Goal: Task Accomplishment & Management: Manage account settings

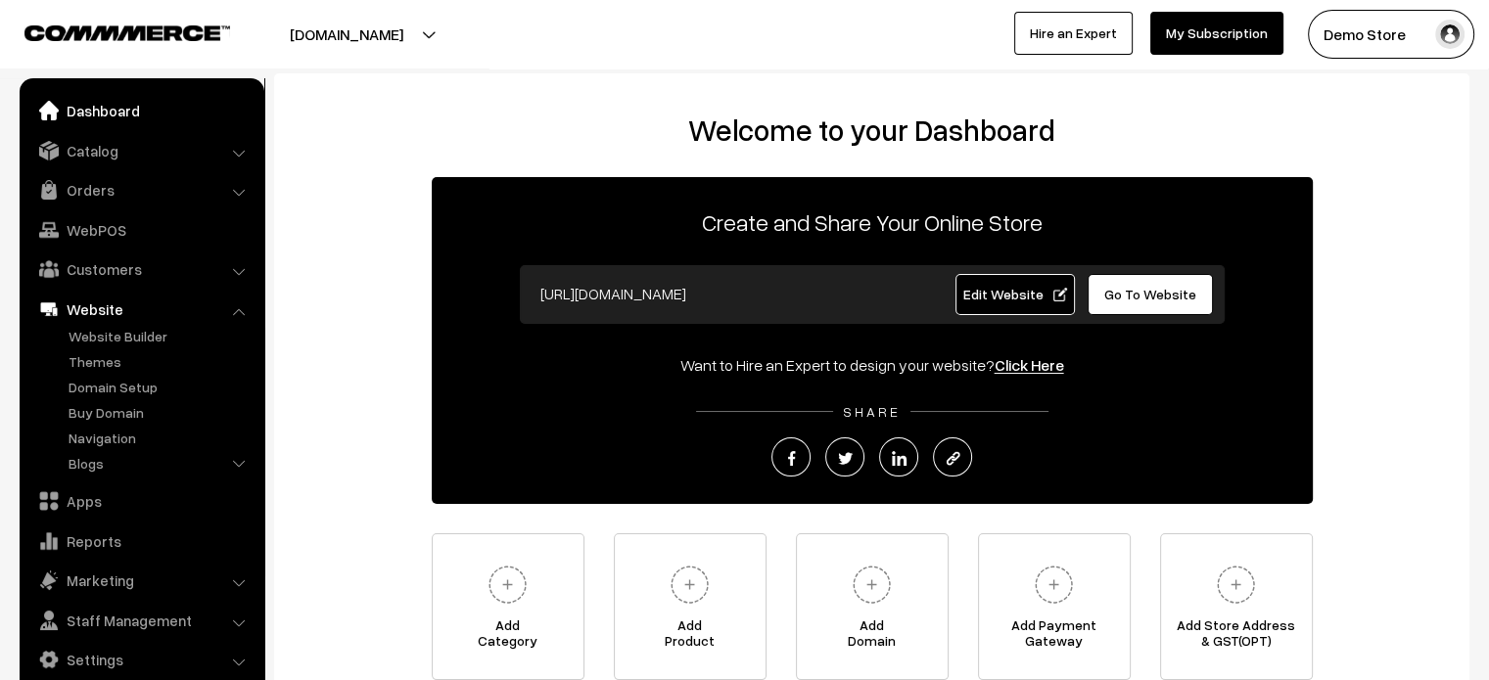
click at [99, 107] on link "Dashboard" at bounding box center [140, 110] width 233 height 35
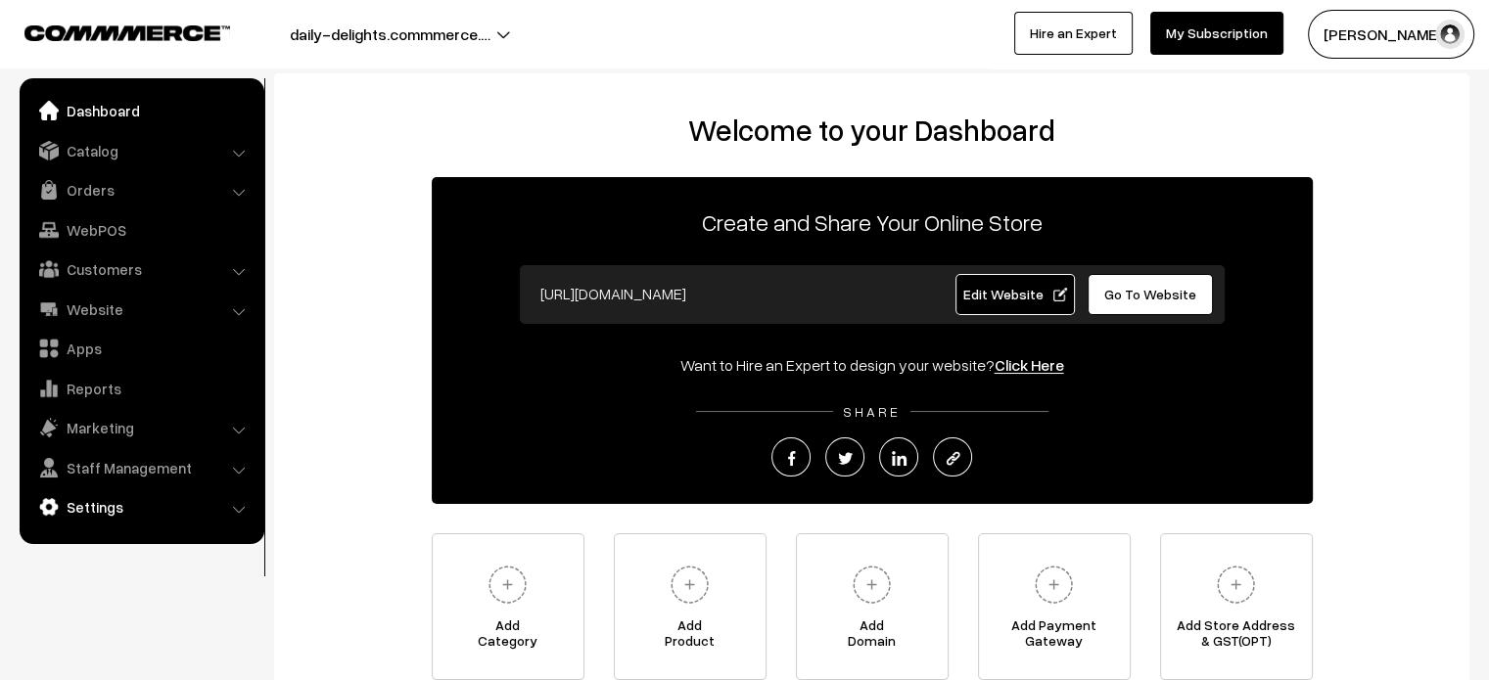
click at [124, 511] on link "Settings" at bounding box center [140, 506] width 233 height 35
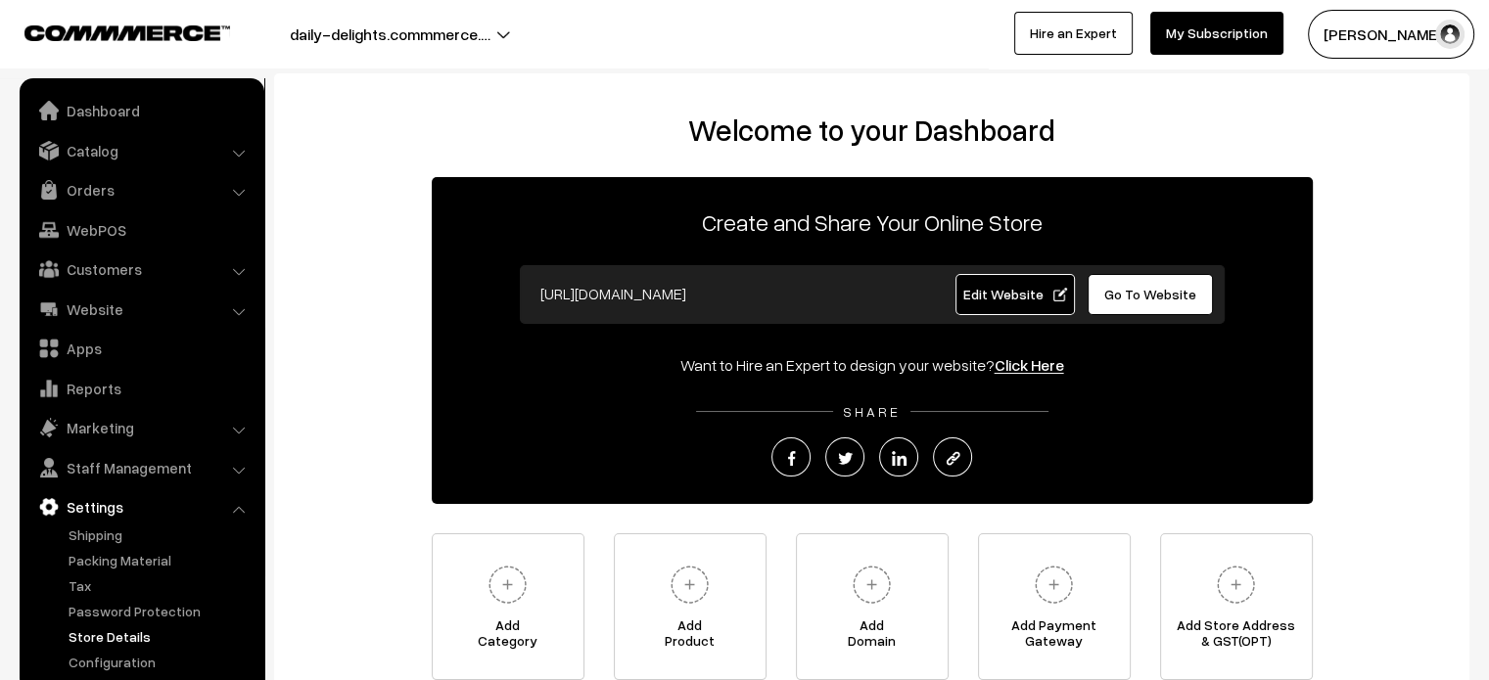
click at [137, 632] on link "Store Details" at bounding box center [161, 637] width 194 height 21
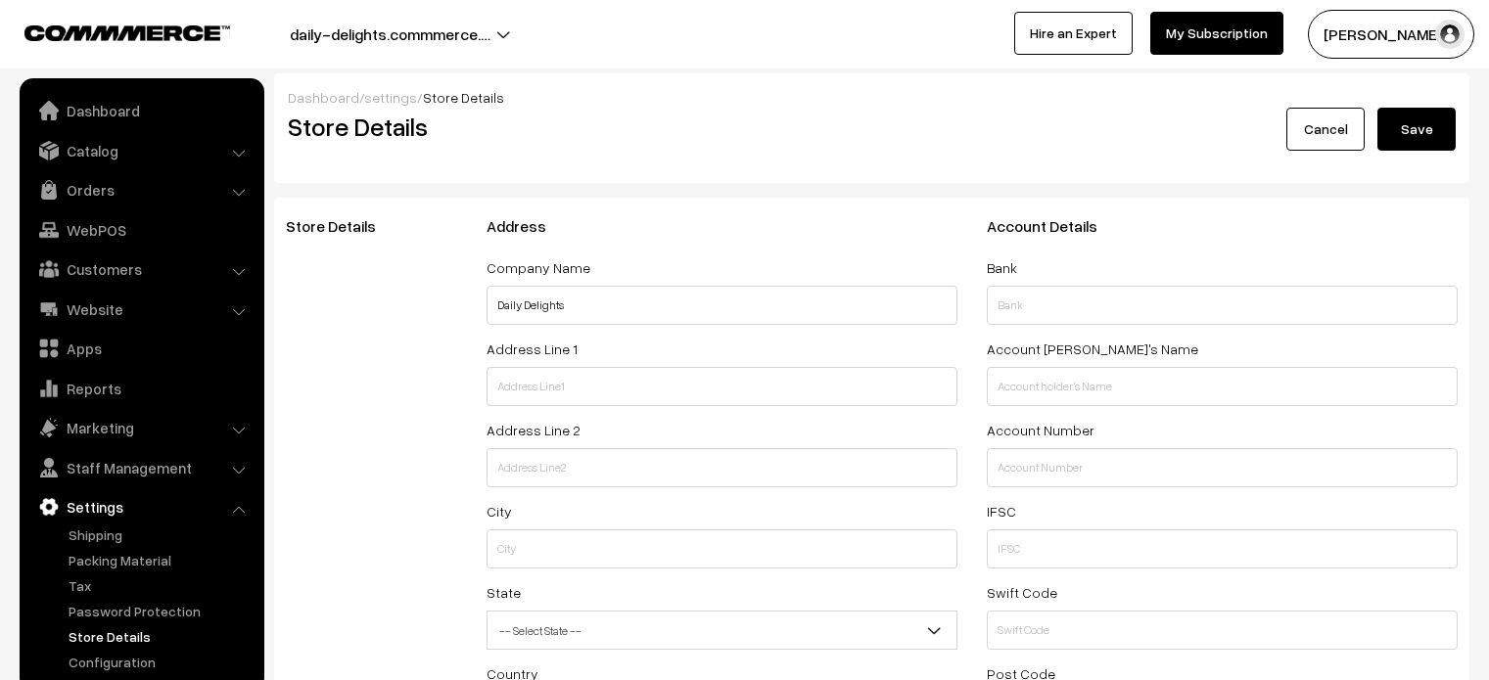
select select "99"
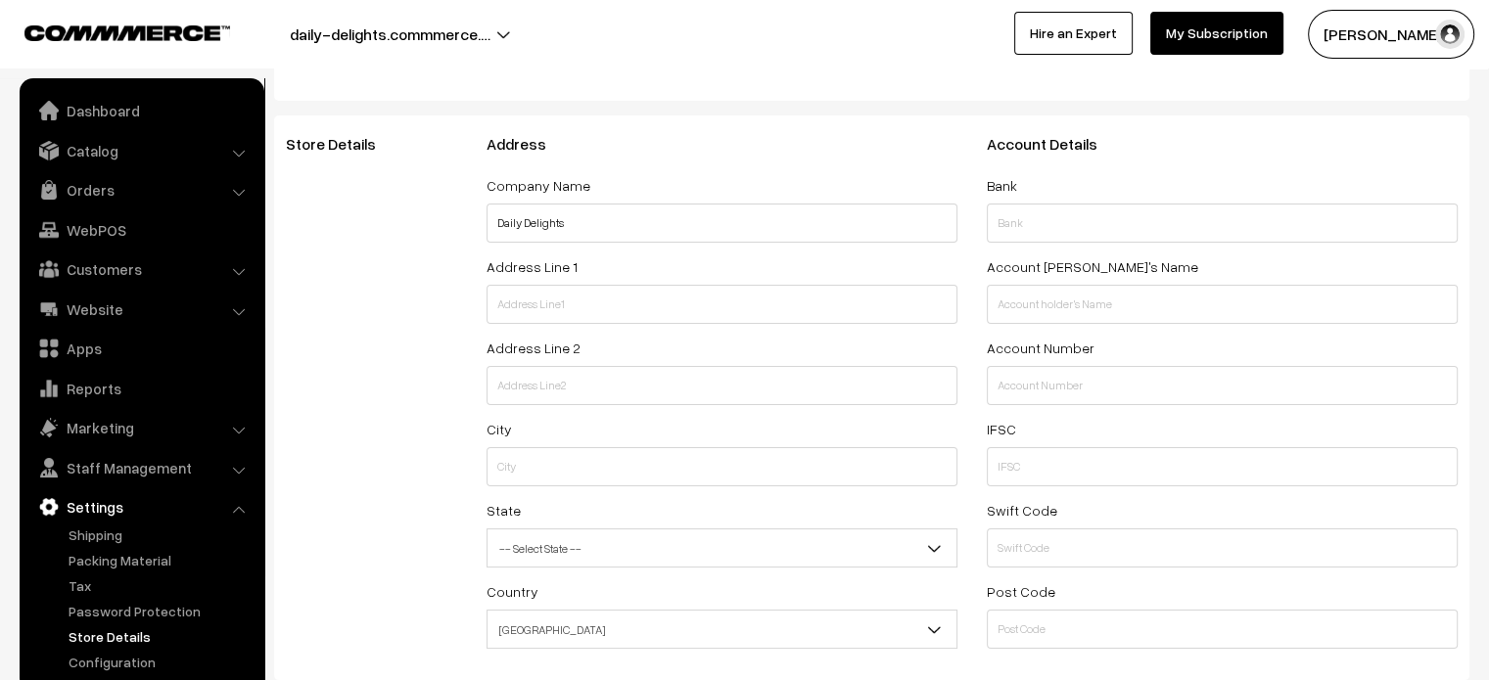
scroll to position [84, 0]
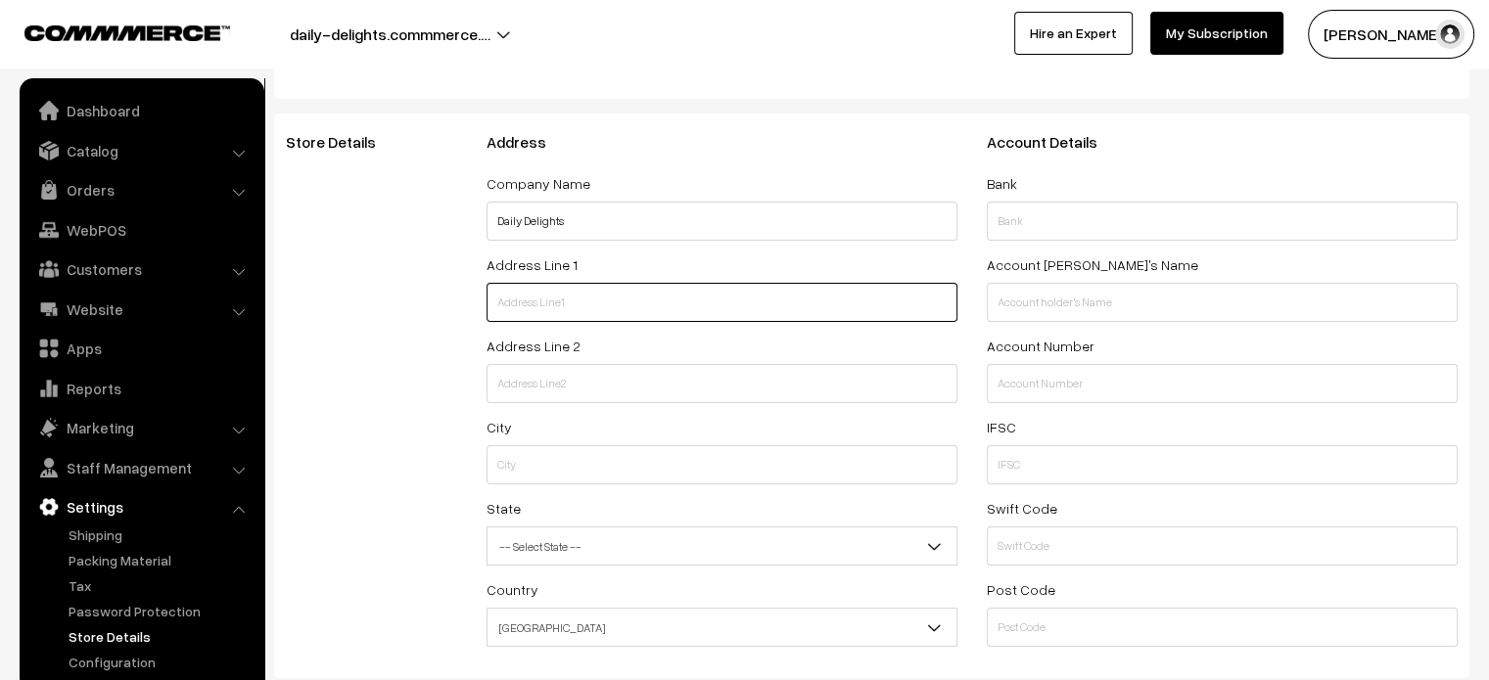
click at [583, 306] on input "text" at bounding box center [722, 302] width 471 height 39
click at [567, 309] on input "text" at bounding box center [722, 302] width 471 height 39
paste input "5/1, First Street,"
type input "5/1, First Street,"
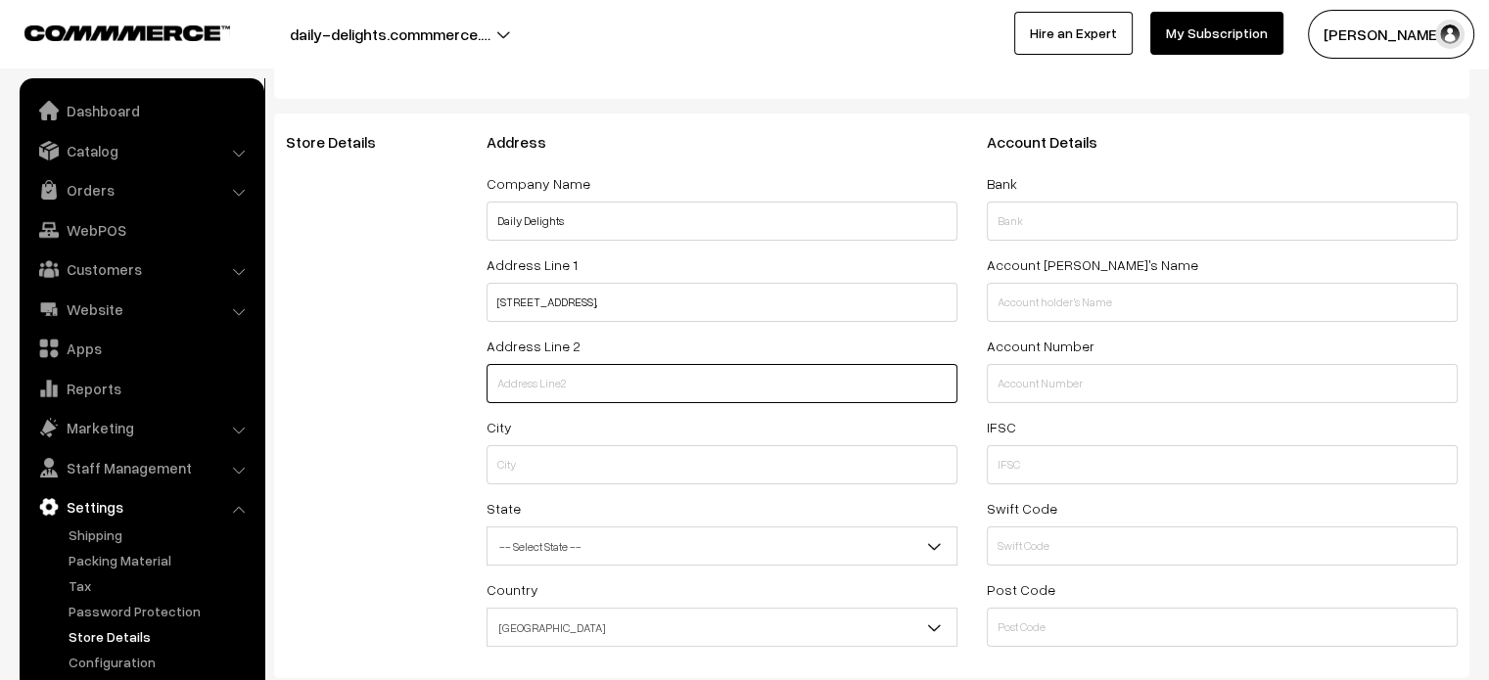
click at [533, 382] on input "text" at bounding box center [722, 383] width 471 height 39
paste input "[PERSON_NAME], [PERSON_NAME][GEOGRAPHIC_DATA], [GEOGRAPHIC_DATA]"
type input "[PERSON_NAME], [PERSON_NAME][GEOGRAPHIC_DATA], [GEOGRAPHIC_DATA]"
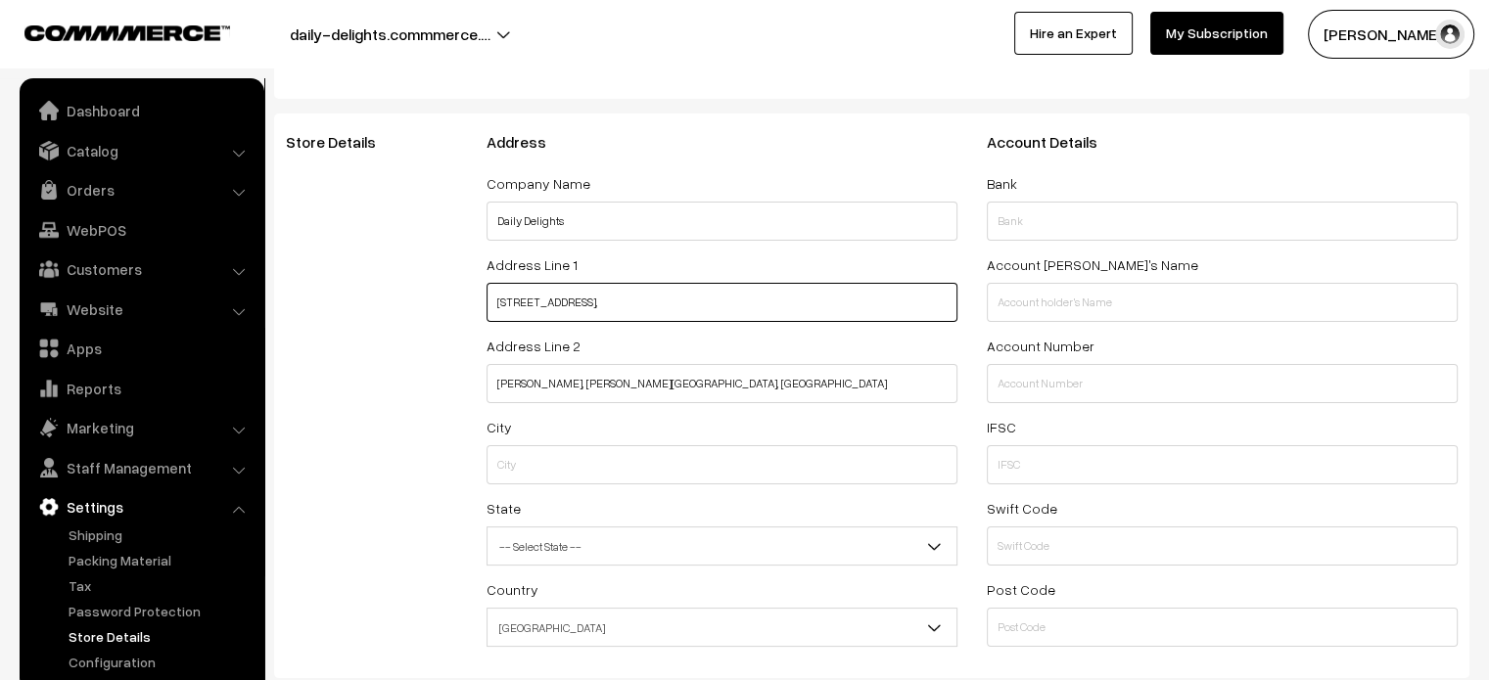
click at [636, 306] on input "5/1, First Street," at bounding box center [722, 302] width 471 height 39
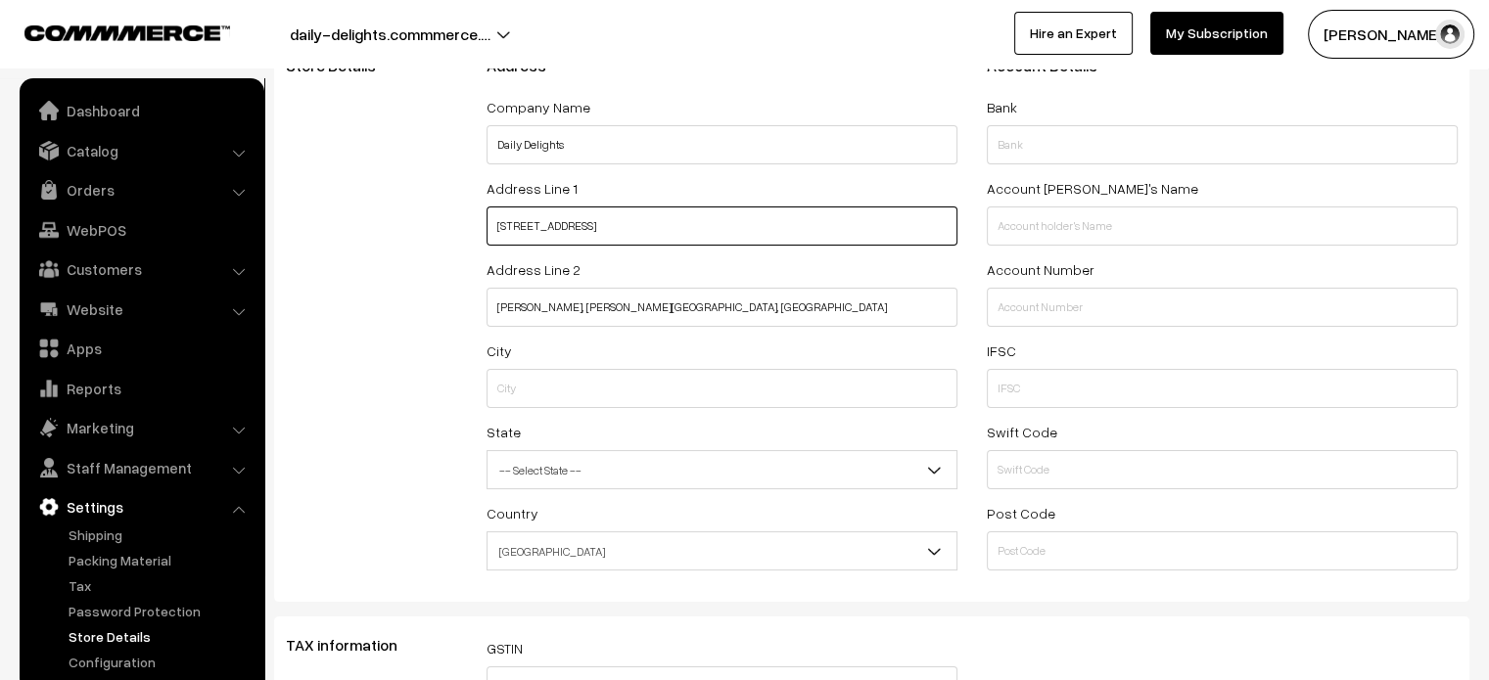
scroll to position [166, 0]
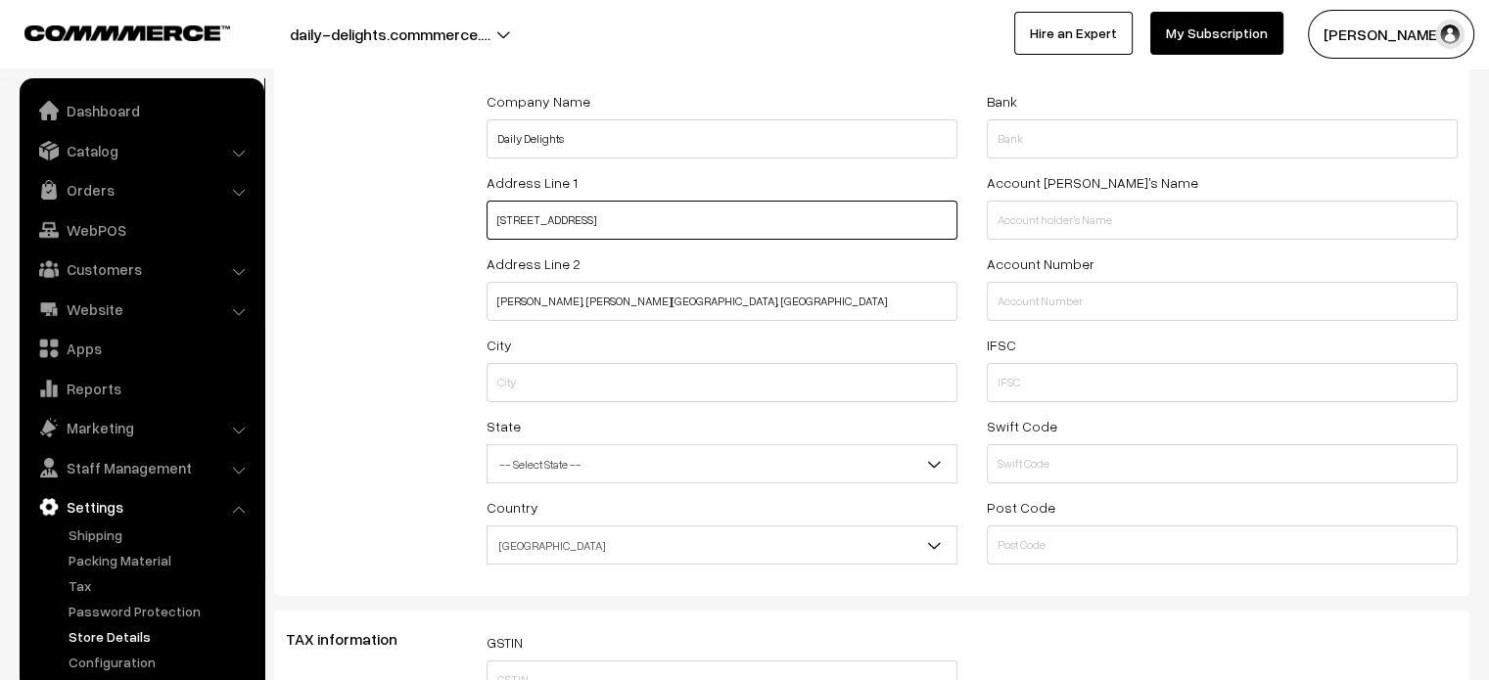
type input "5/1, First Street"
click at [611, 383] on input "text" at bounding box center [722, 382] width 471 height 39
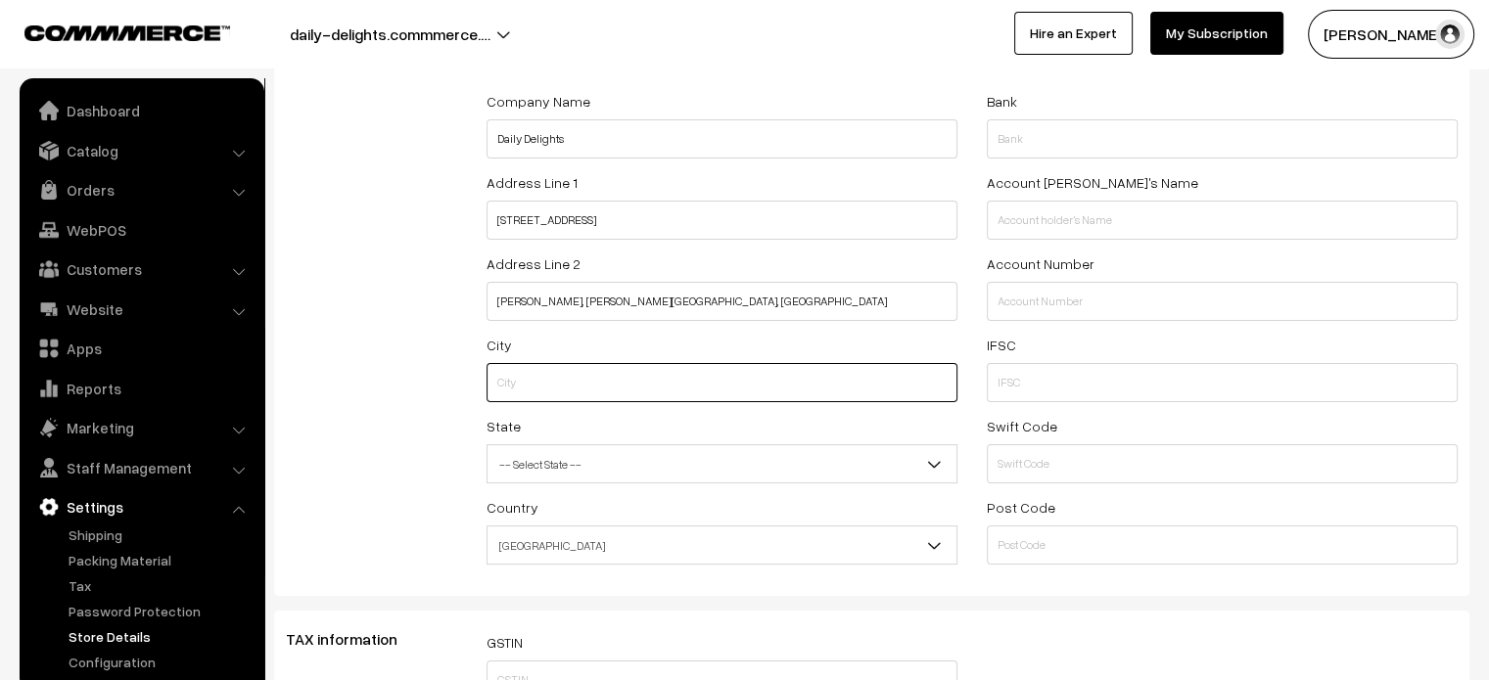
paste input "Tiruppur"
click at [558, 386] on input "Tiruppur" at bounding box center [722, 382] width 471 height 39
type input "Tiruppur"
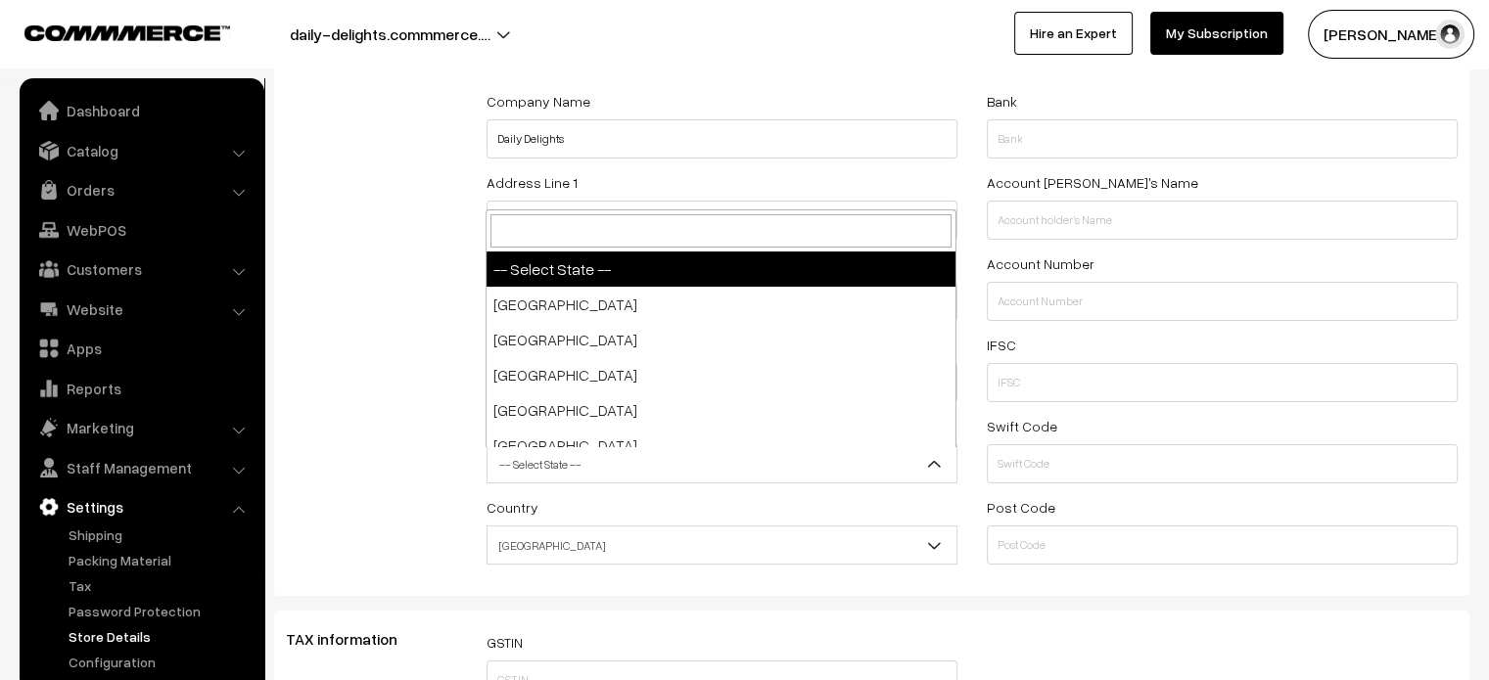
click at [605, 473] on span "-- Select State --" at bounding box center [722, 464] width 469 height 34
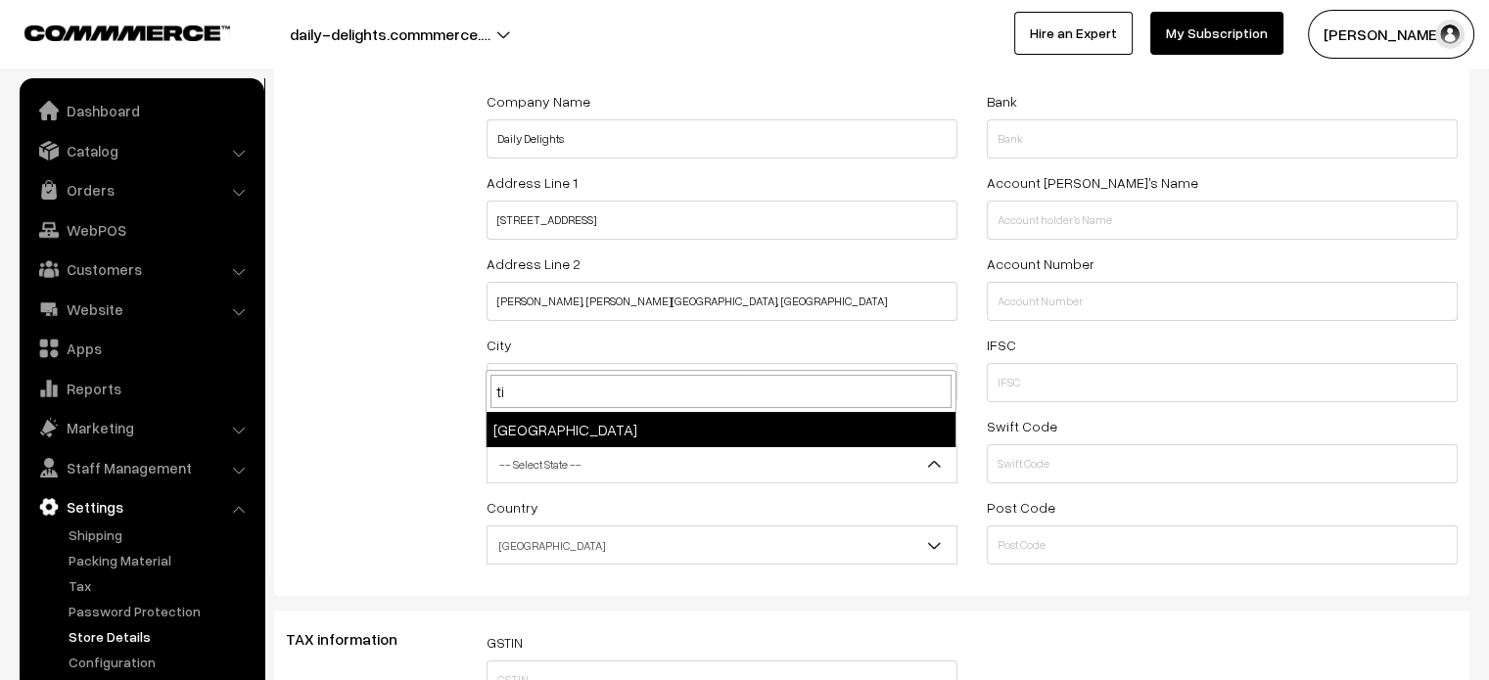
type input "t"
type input "tam"
select select "Tamil Nadu"
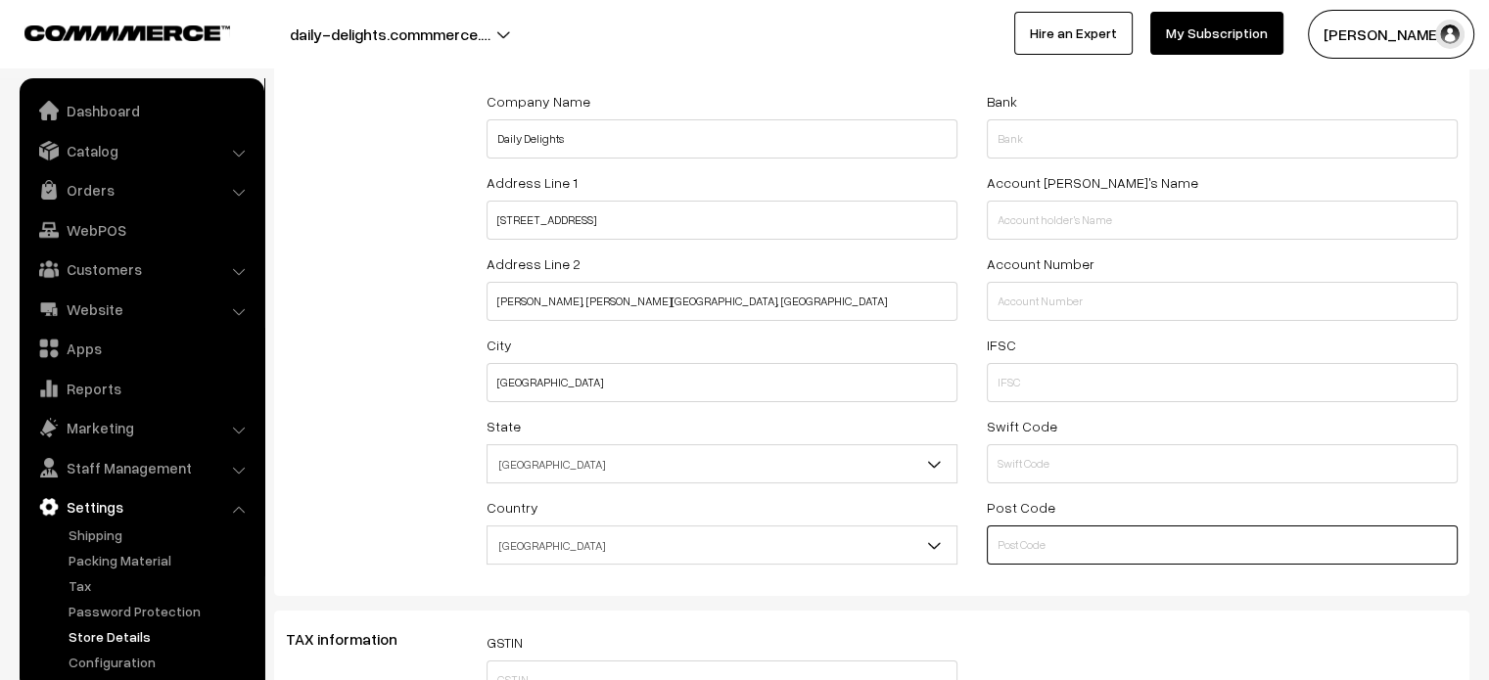
paste input "642154"
click at [1054, 558] on input "642154" at bounding box center [1222, 545] width 471 height 39
type input "642154"
click at [414, 496] on div "Store Details" at bounding box center [371, 314] width 201 height 526
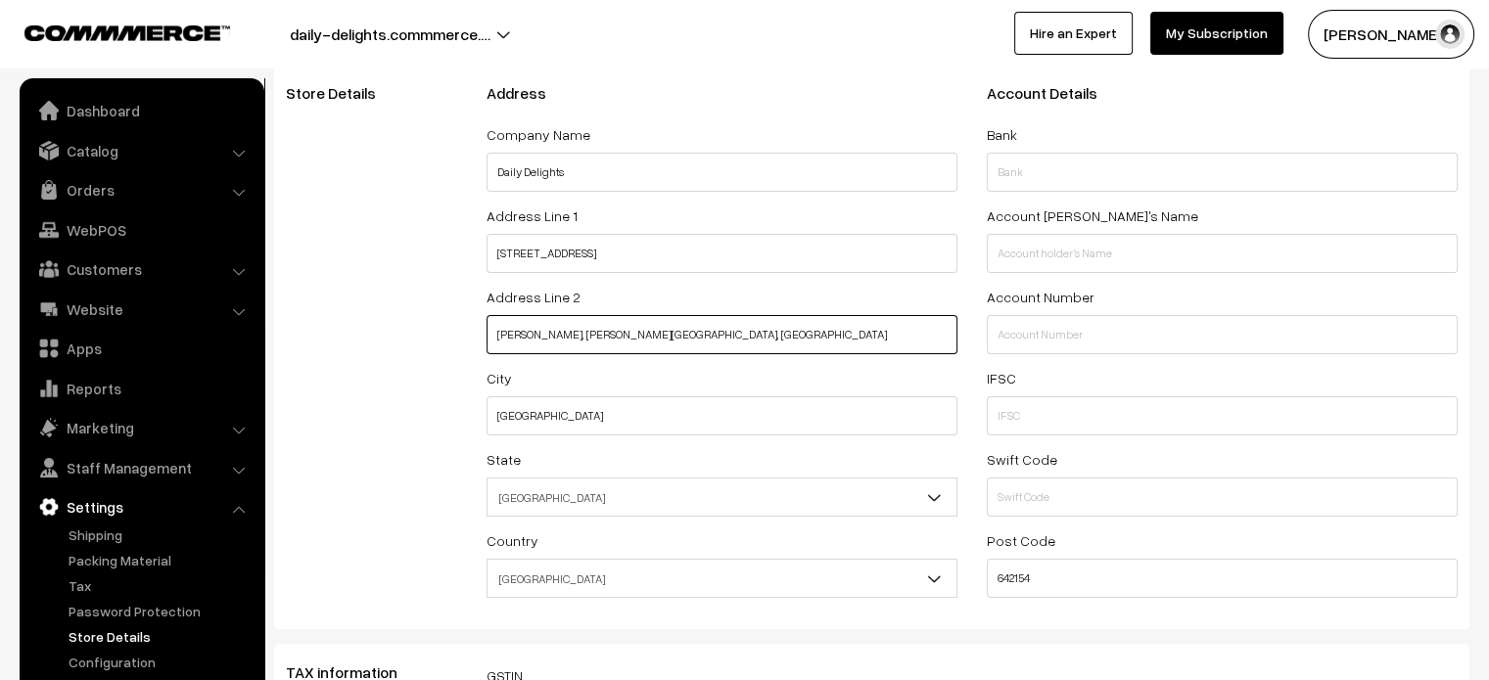
click at [500, 337] on input "Aiswarya Nagar, Gandhi Nagar, Udumalpet" at bounding box center [722, 334] width 471 height 39
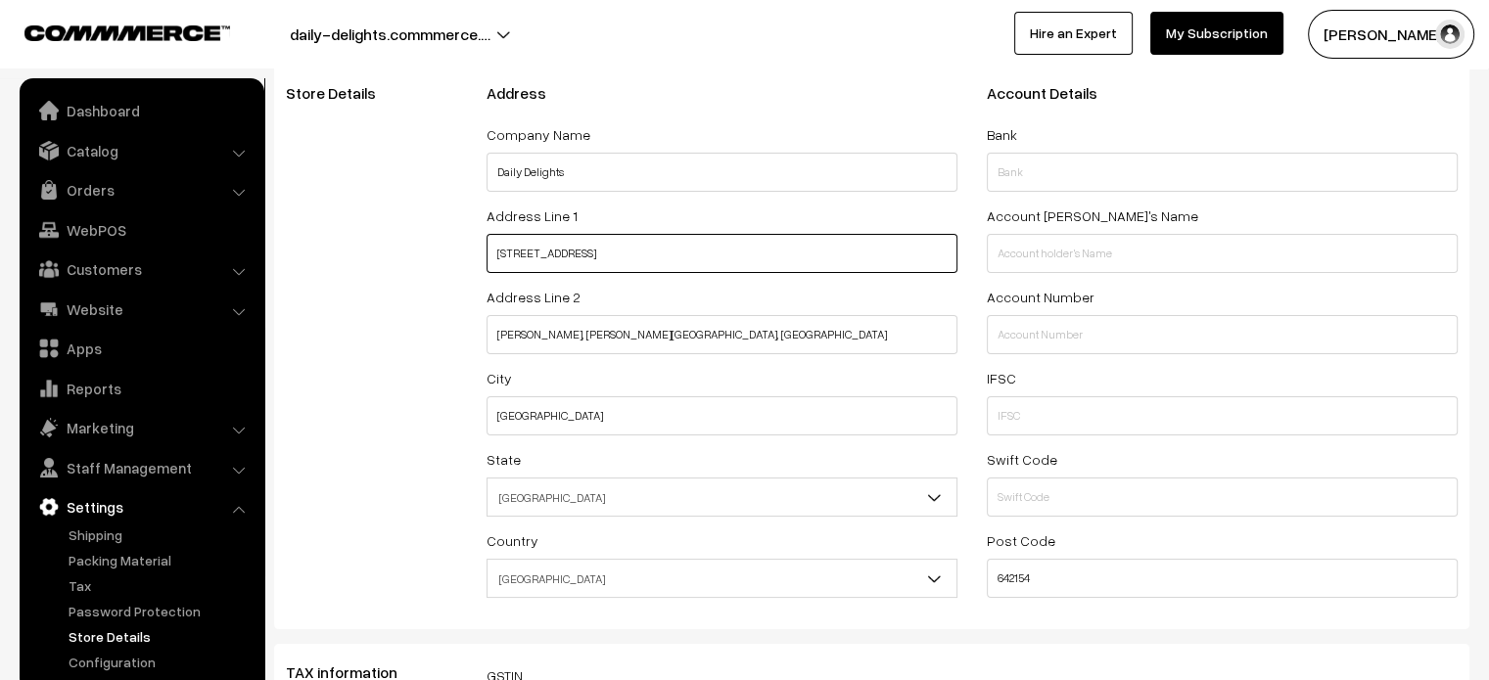
click at [660, 252] on input "5/1, First Street" at bounding box center [722, 253] width 471 height 39
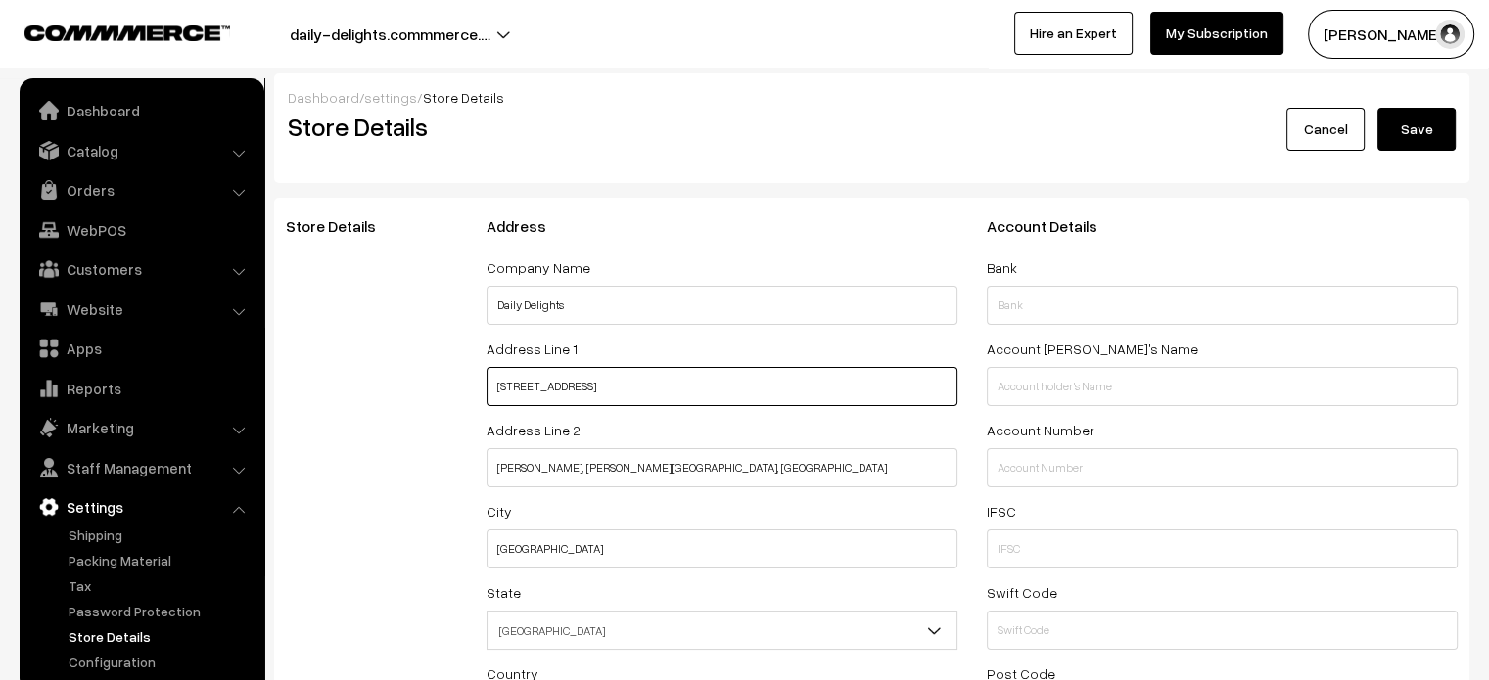
scroll to position [348, 0]
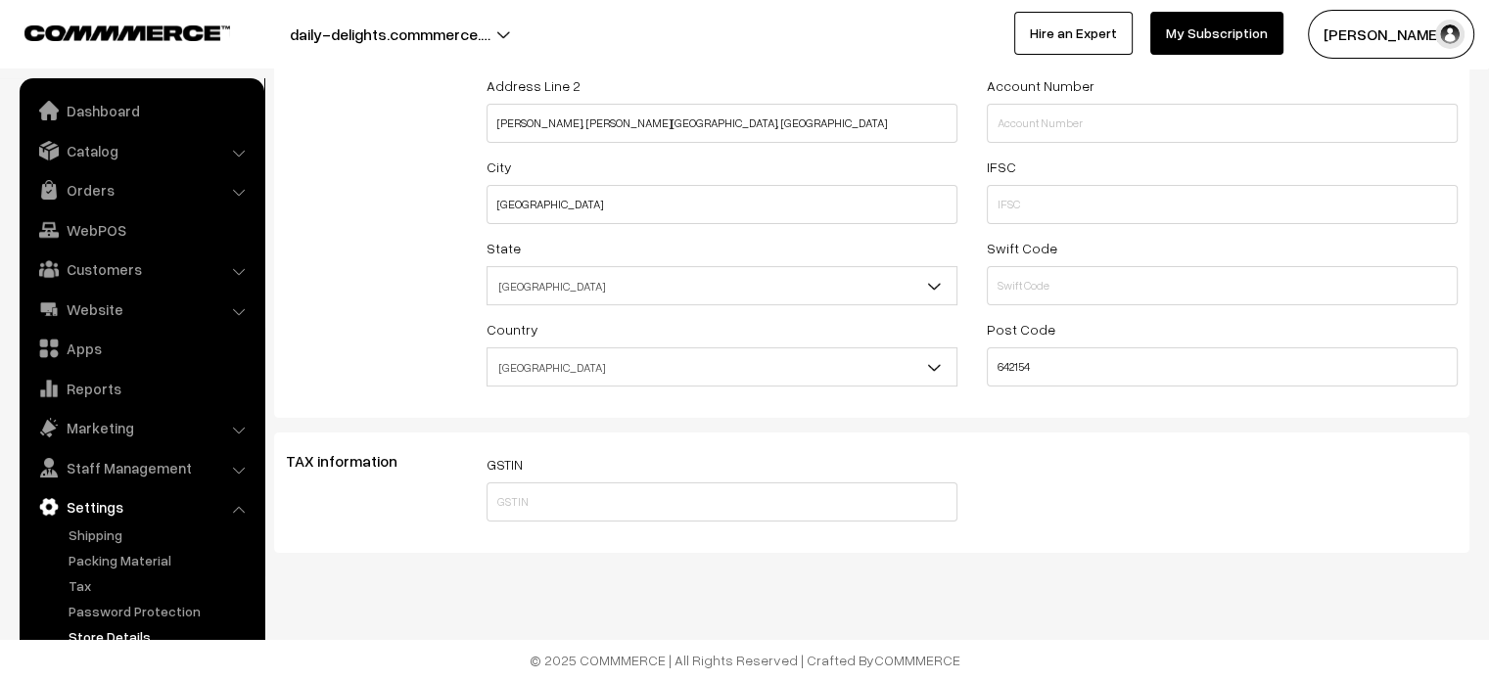
click at [591, 492] on input "text" at bounding box center [722, 502] width 471 height 39
paste input "33AXKPM7174L1ZX"
click at [551, 508] on input "33AXKPM7174L1ZX" at bounding box center [722, 502] width 471 height 39
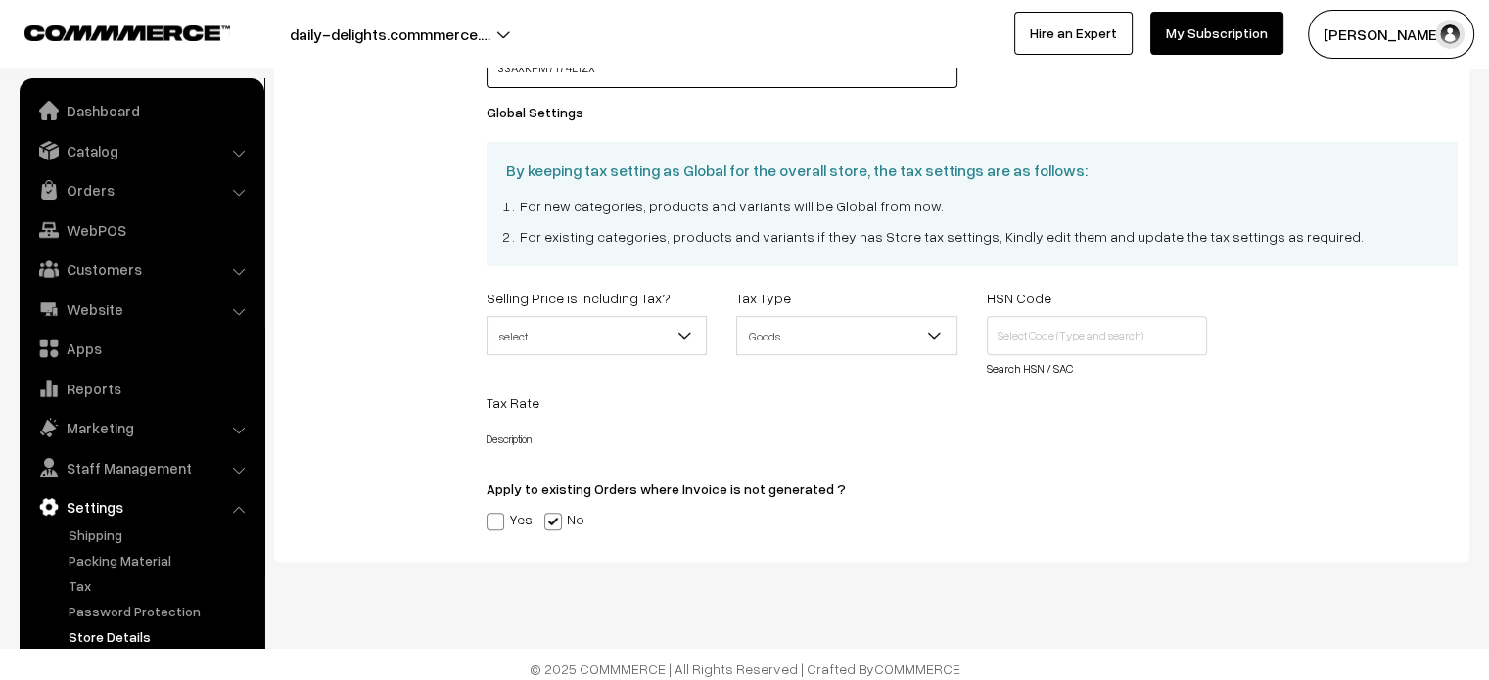
scroll to position [791, 0]
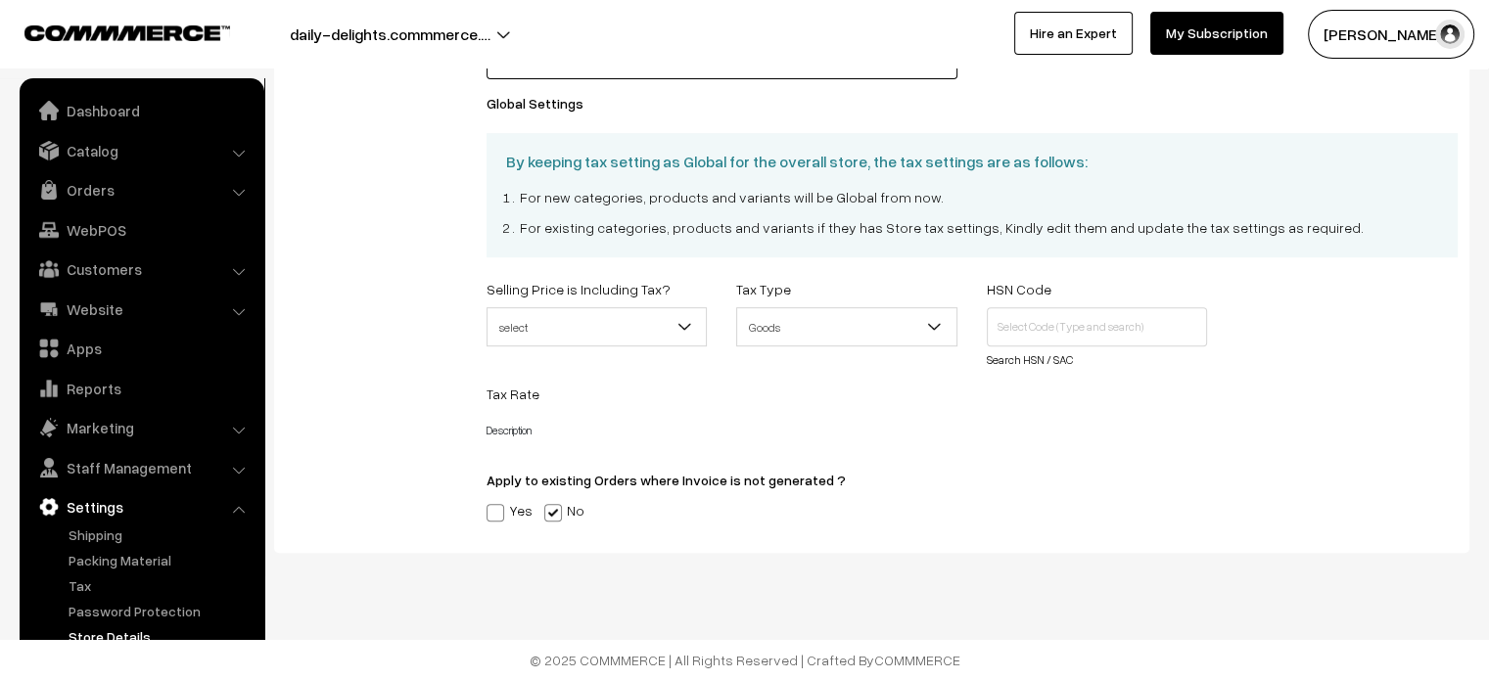
type input "33AXKPM7174L1ZX"
click at [646, 316] on span "select" at bounding box center [597, 327] width 219 height 34
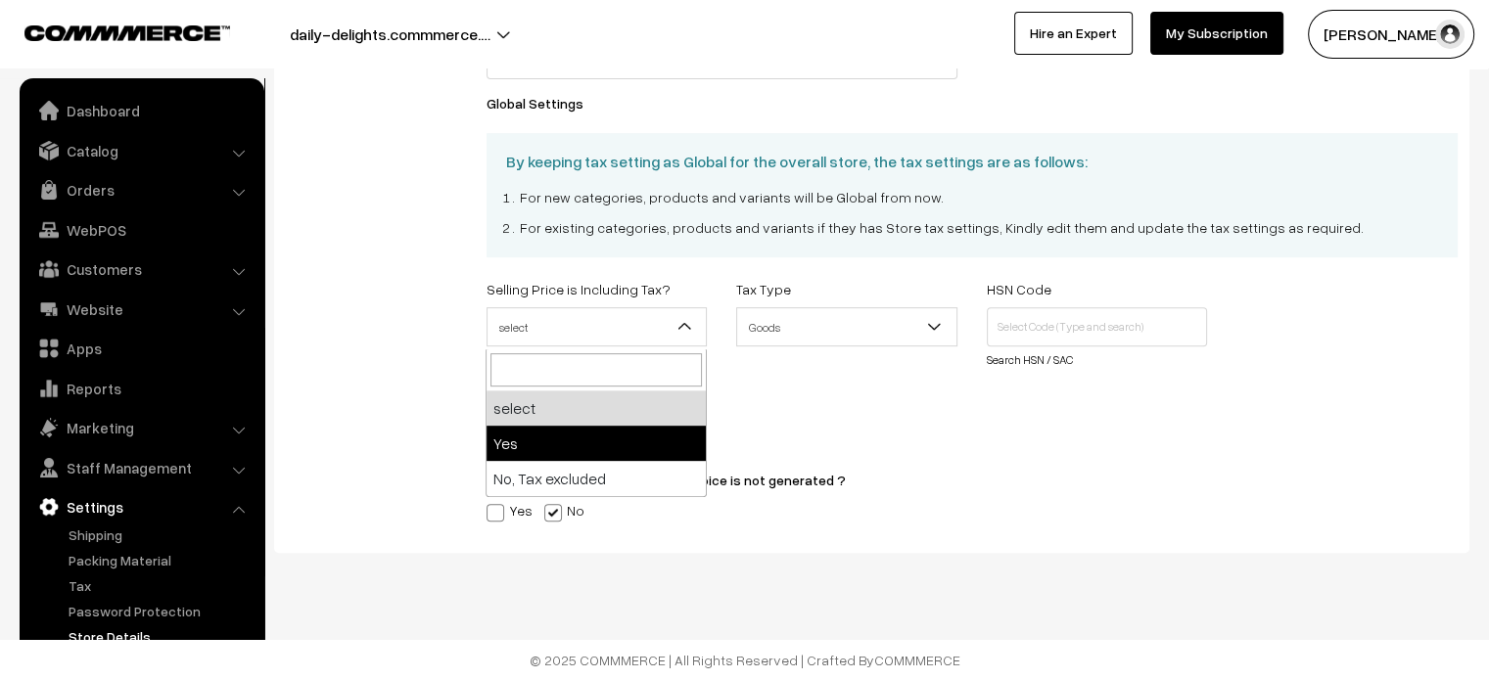
select select "1"
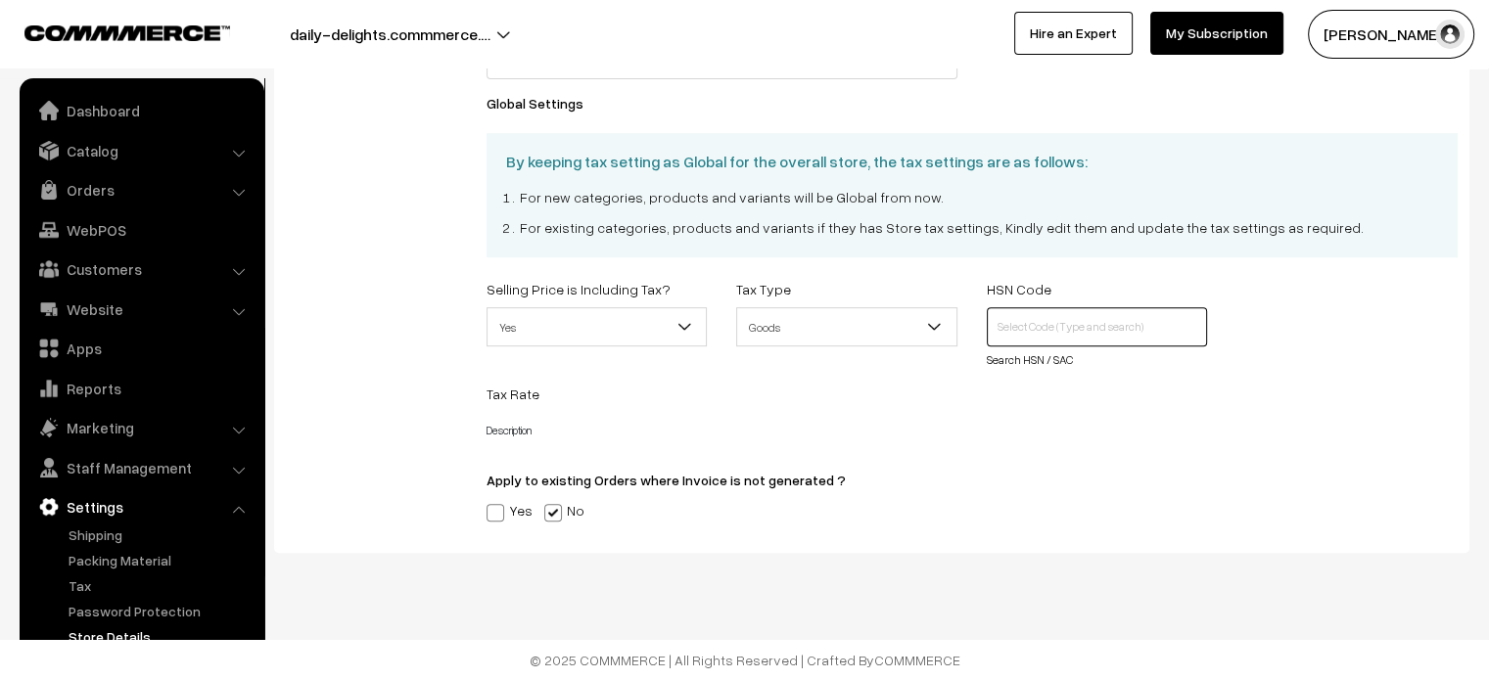
click at [1035, 324] on input "text" at bounding box center [1097, 326] width 221 height 39
click at [1046, 363] on link "Search HSN / SAC" at bounding box center [1030, 359] width 86 height 15
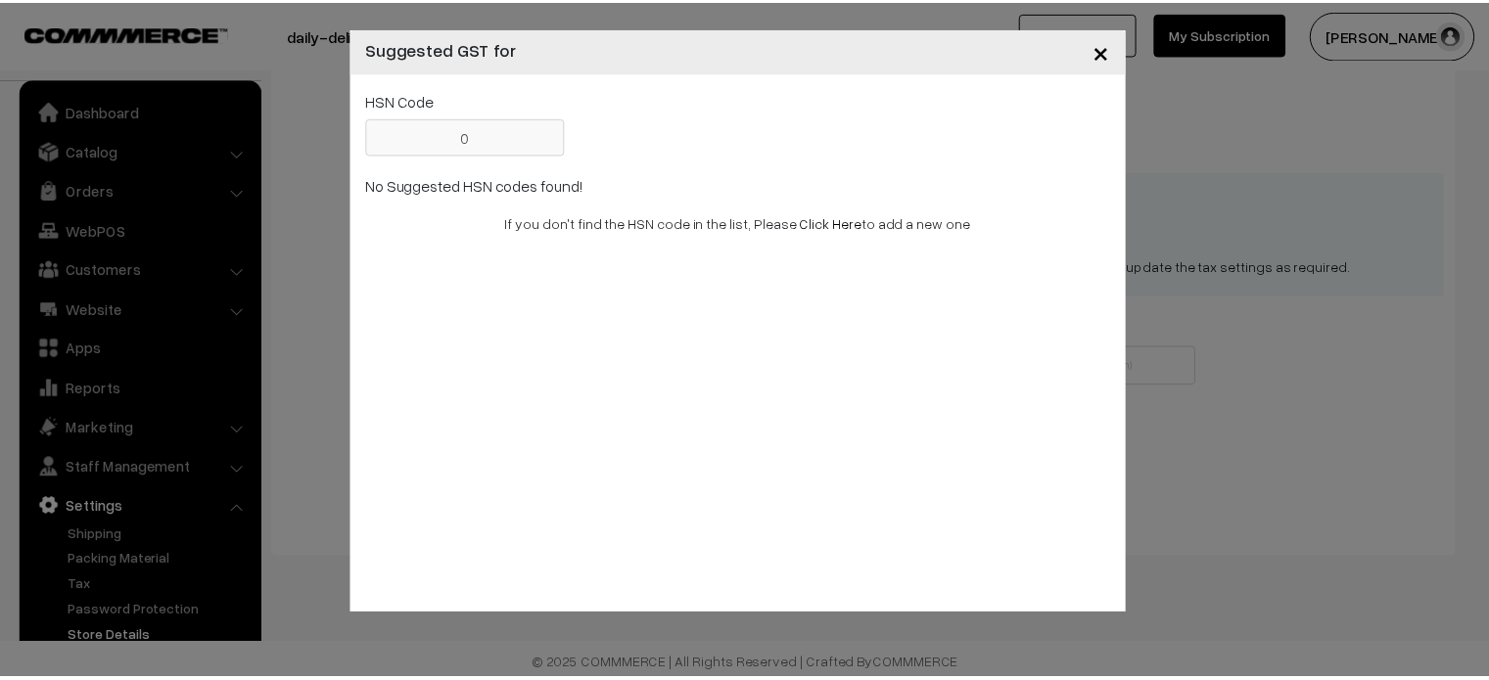
scroll to position [747, 0]
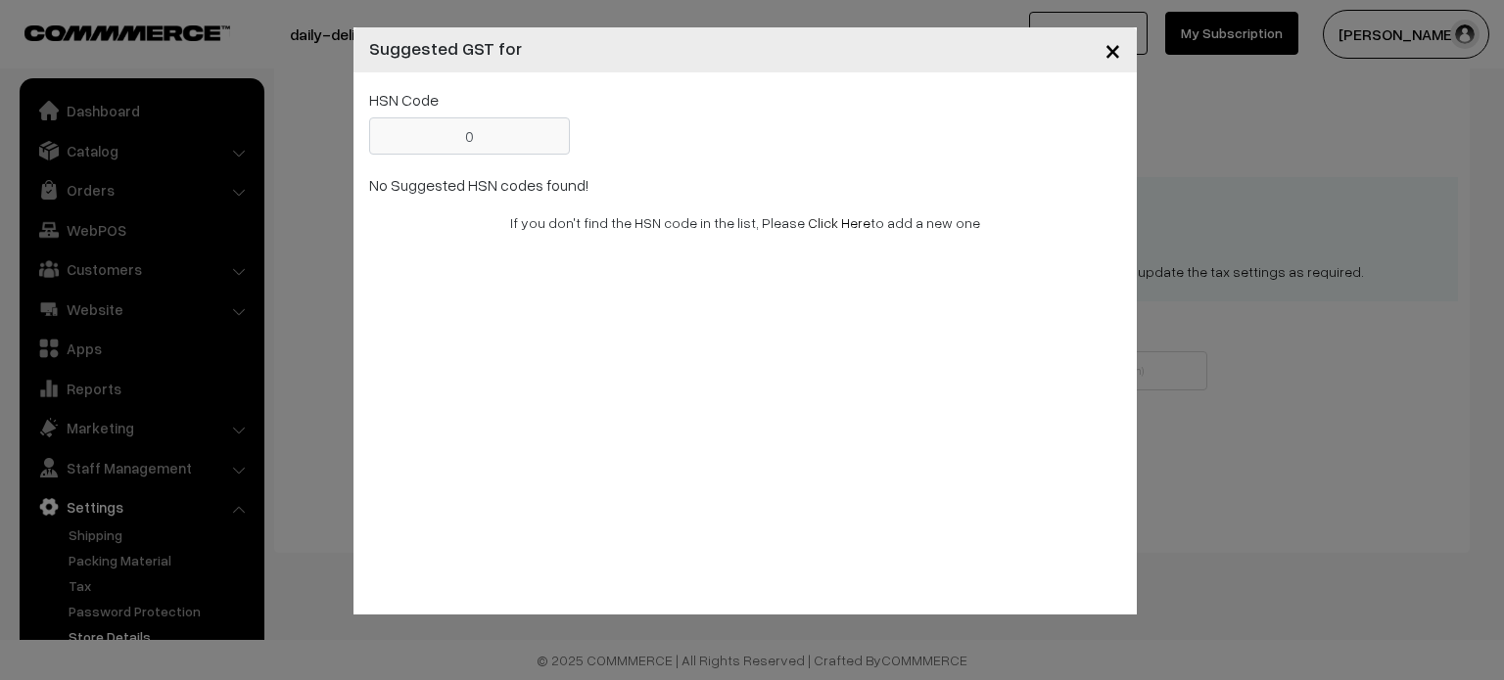
click at [824, 222] on link "Click Here" at bounding box center [839, 222] width 63 height 17
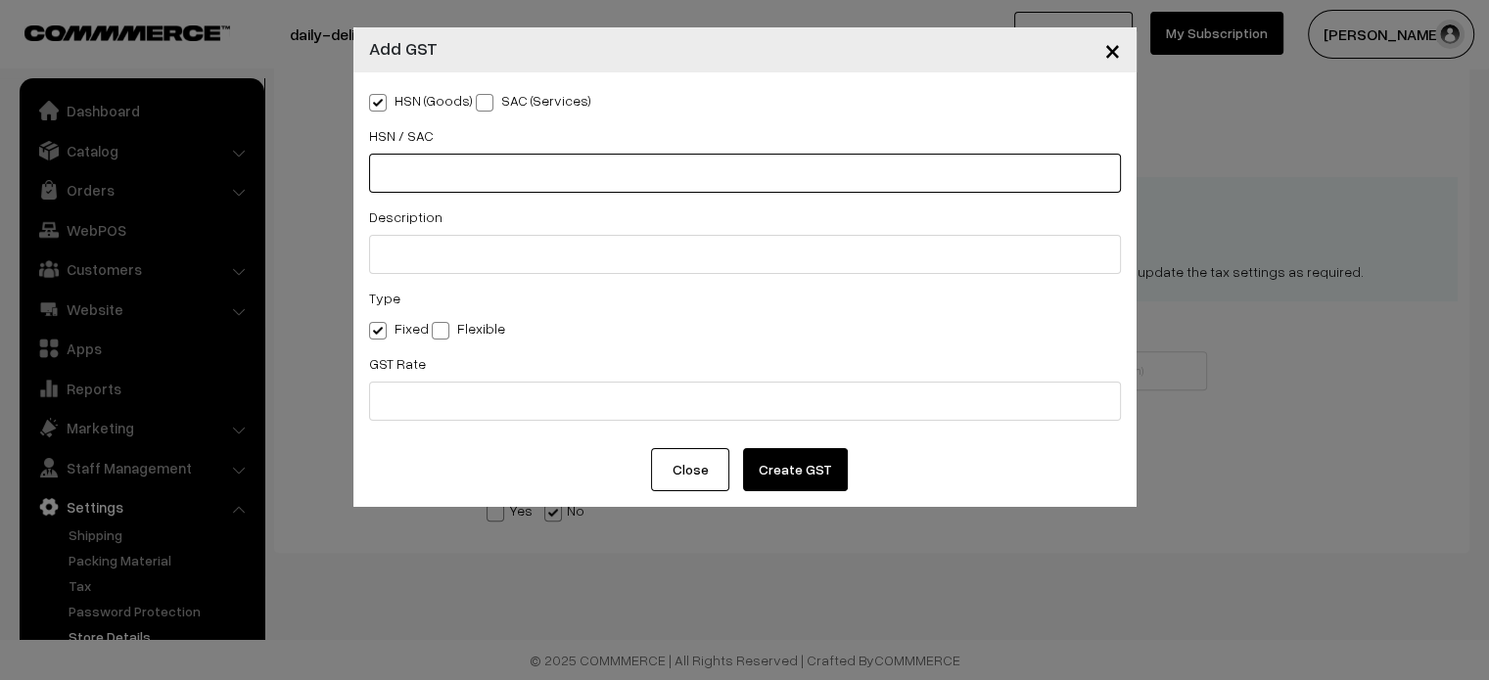
click at [567, 155] on input "text" at bounding box center [745, 173] width 752 height 39
type input "1010"
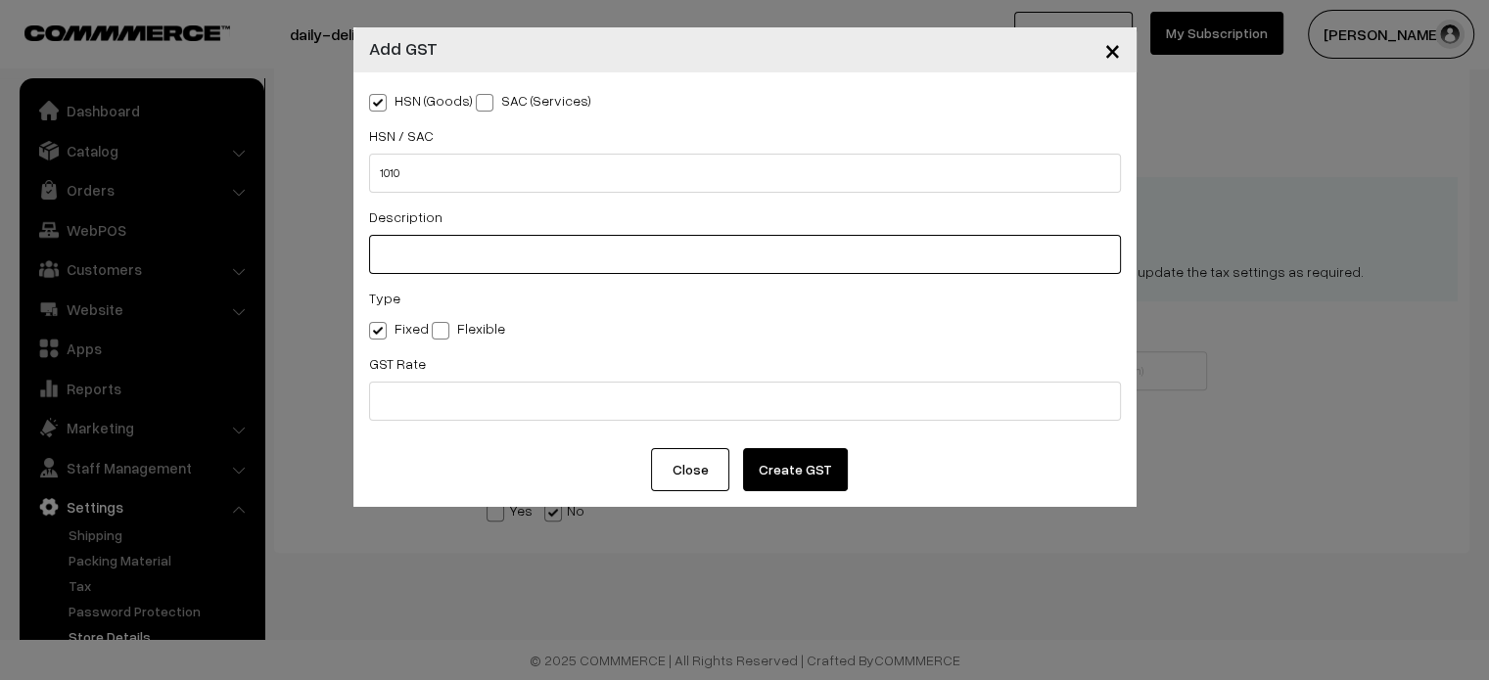
click at [433, 258] on input "text" at bounding box center [745, 254] width 752 height 39
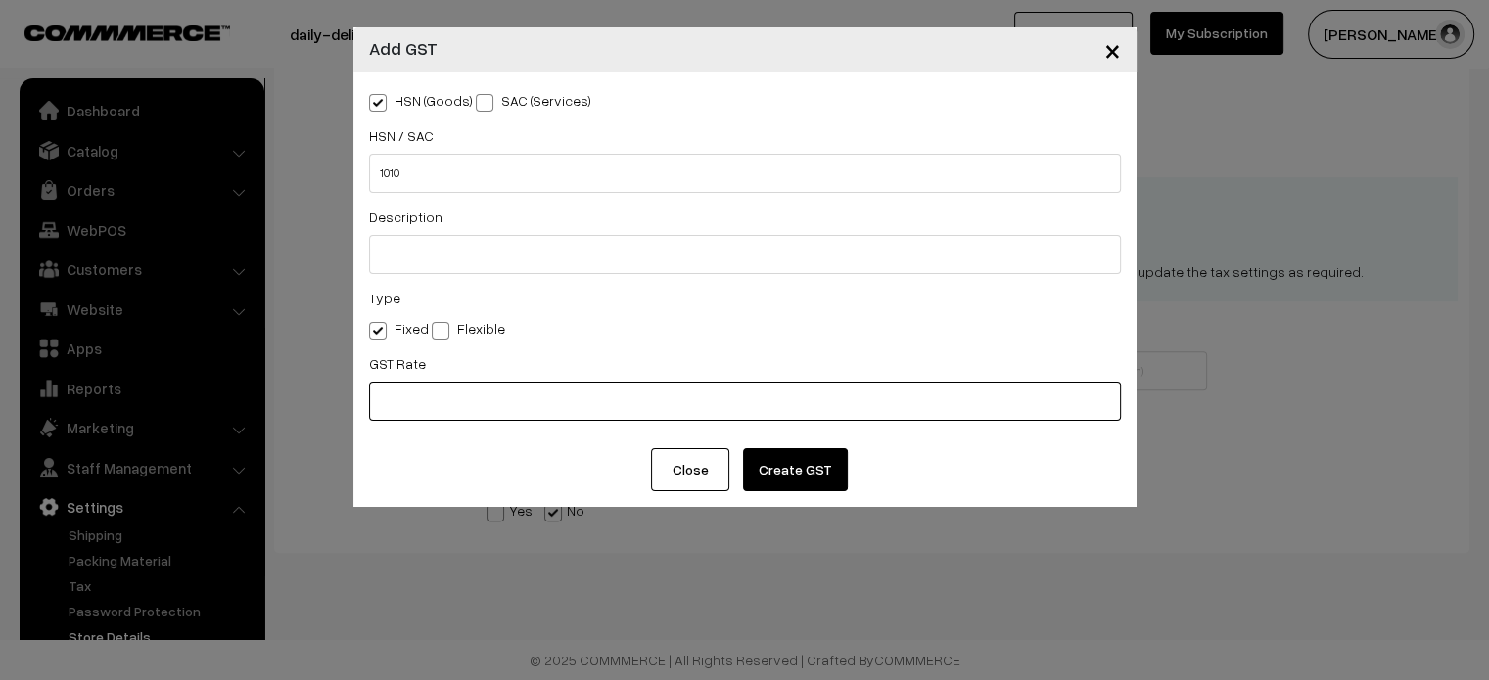
click at [423, 395] on input "text" at bounding box center [745, 401] width 752 height 39
type input "0"
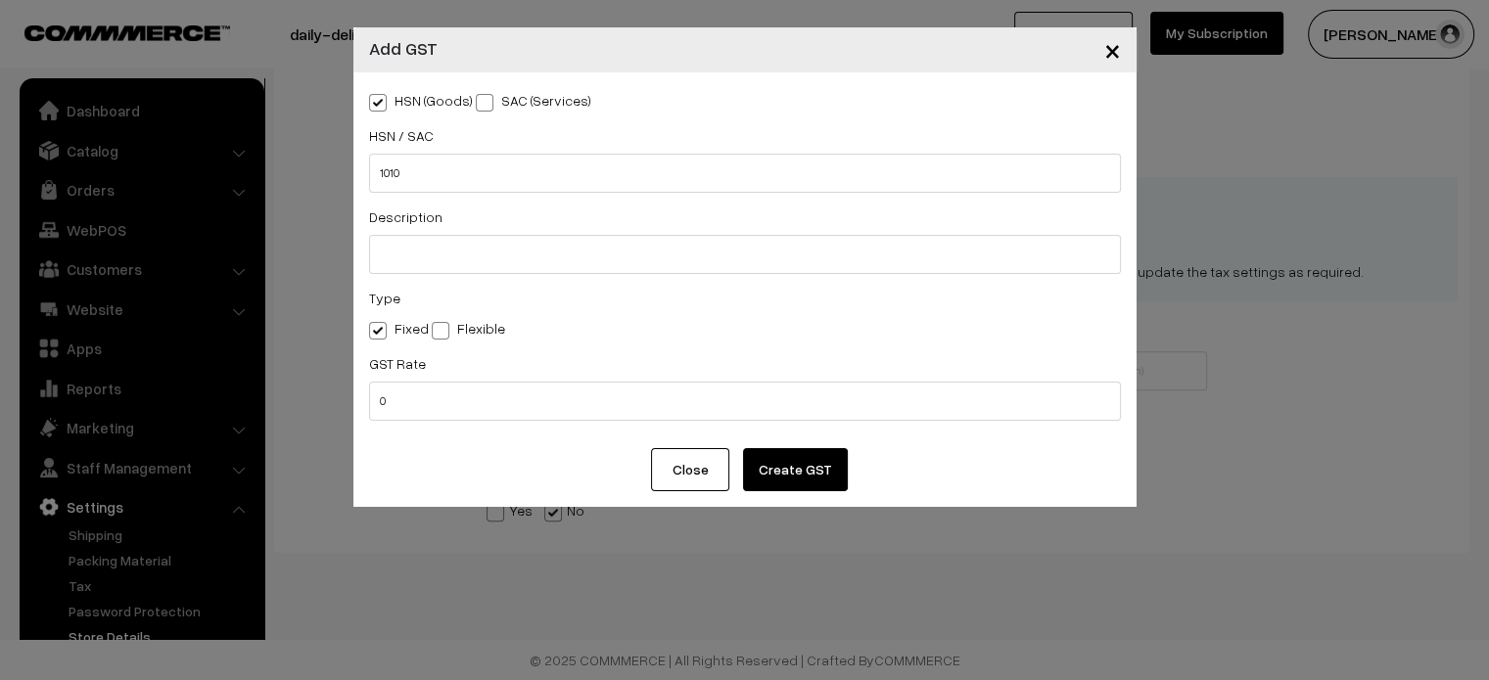
click at [779, 461] on button "Create GST" at bounding box center [795, 469] width 105 height 43
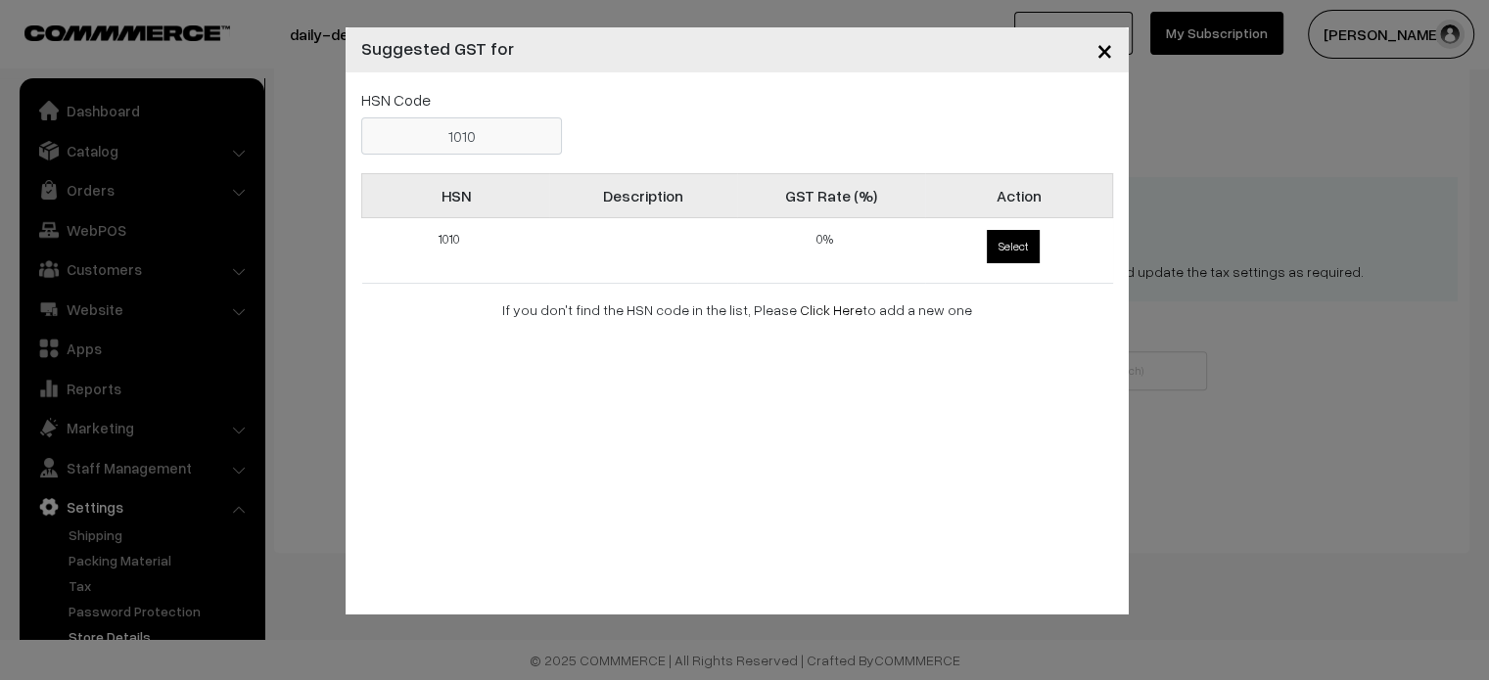
click at [1010, 241] on span "Select" at bounding box center [1013, 246] width 53 height 33
click at [990, 233] on input "Select" at bounding box center [983, 226] width 13 height 13
radio input "true"
type input "1010"
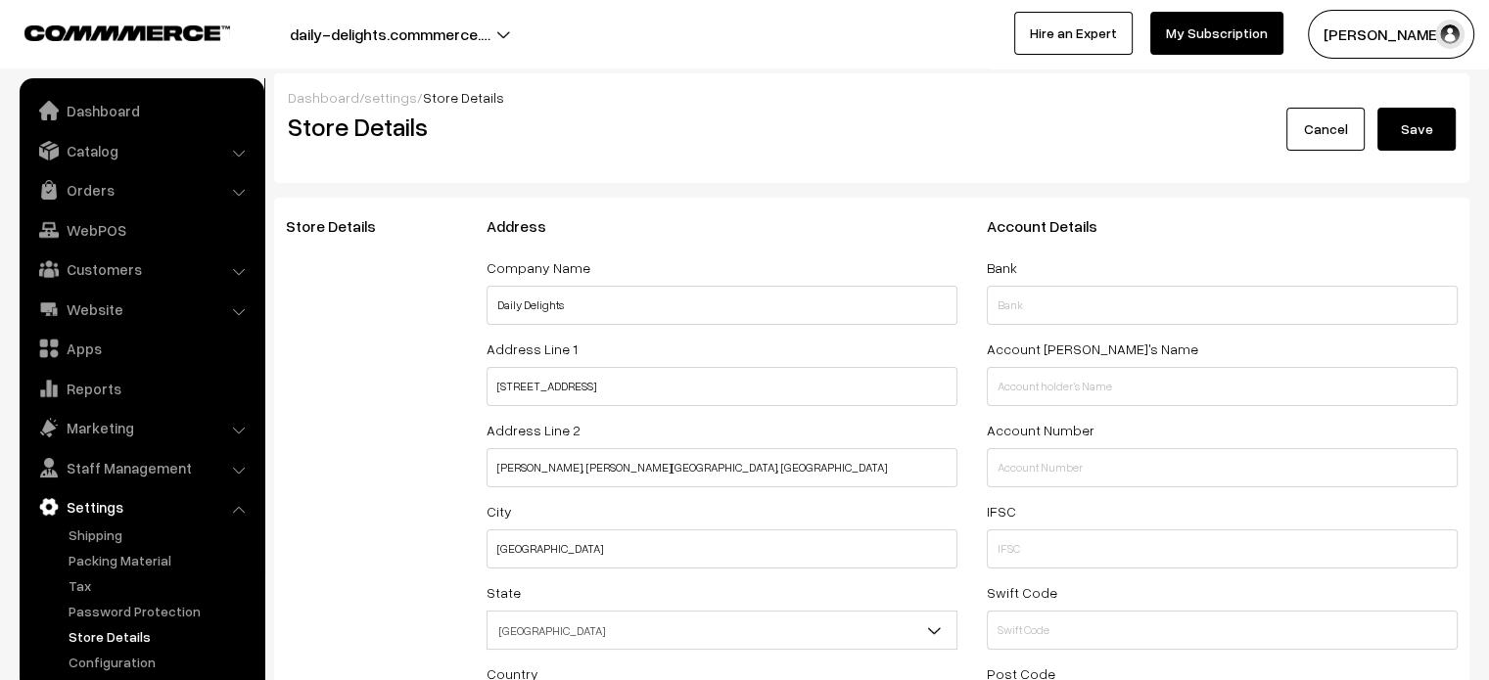
scroll to position [0, 0]
click at [1420, 120] on button "Save" at bounding box center [1416, 129] width 78 height 43
select select "99"
click at [1419, 128] on button "Save" at bounding box center [1416, 129] width 78 height 43
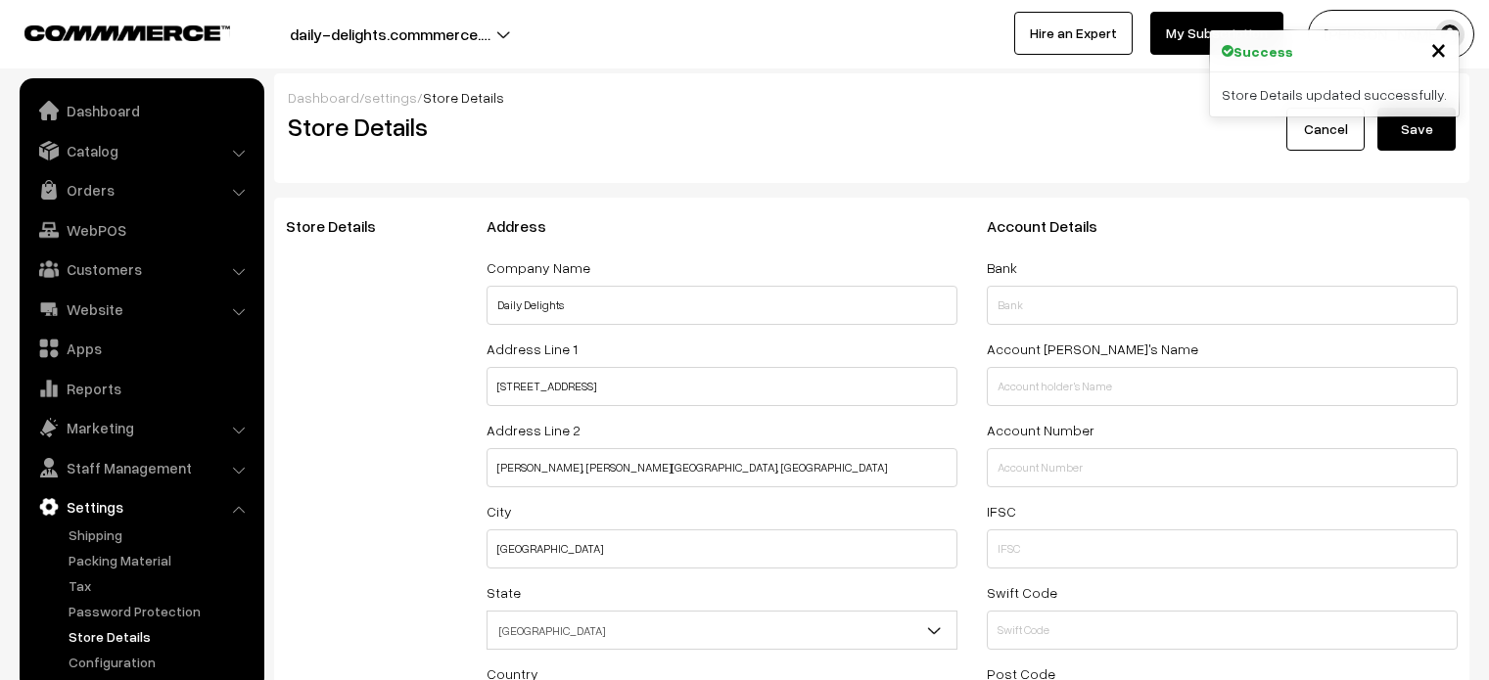
select select "99"
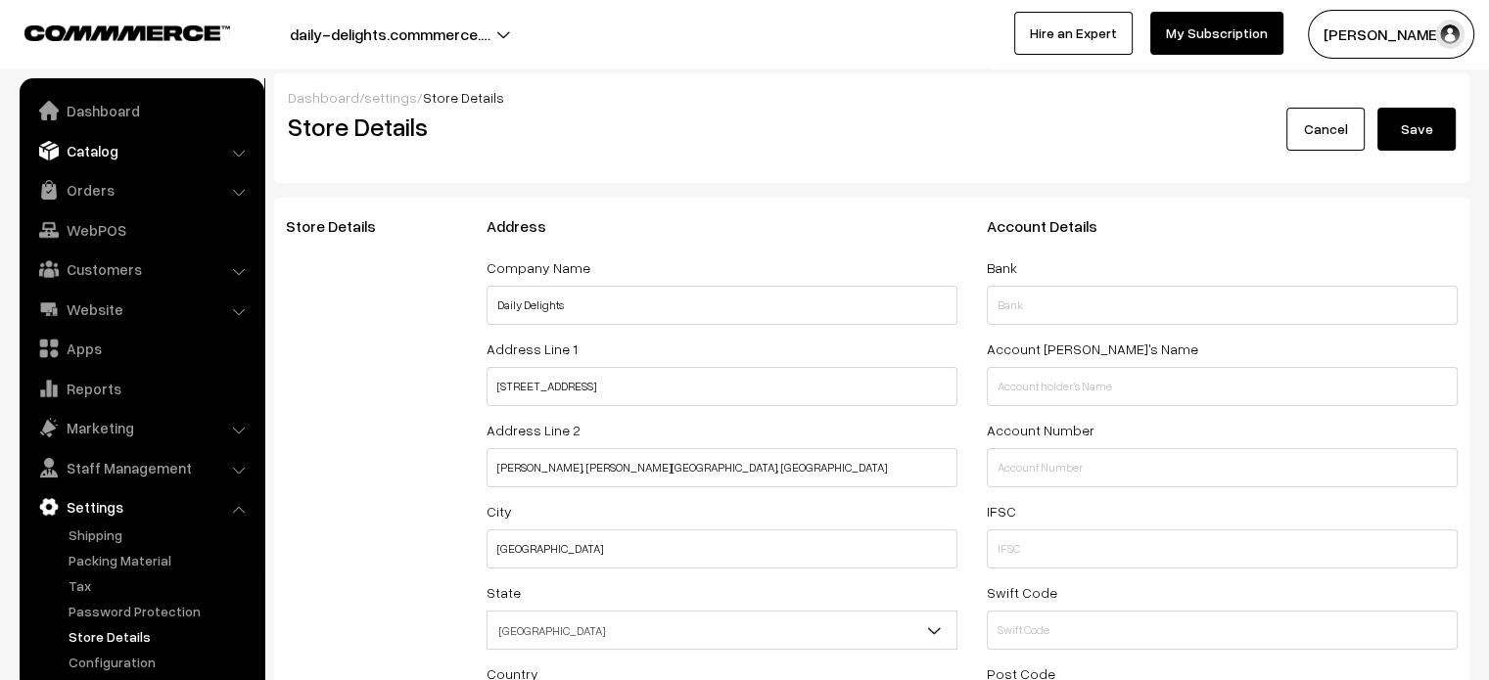
click at [83, 162] on link "Catalog" at bounding box center [140, 150] width 233 height 35
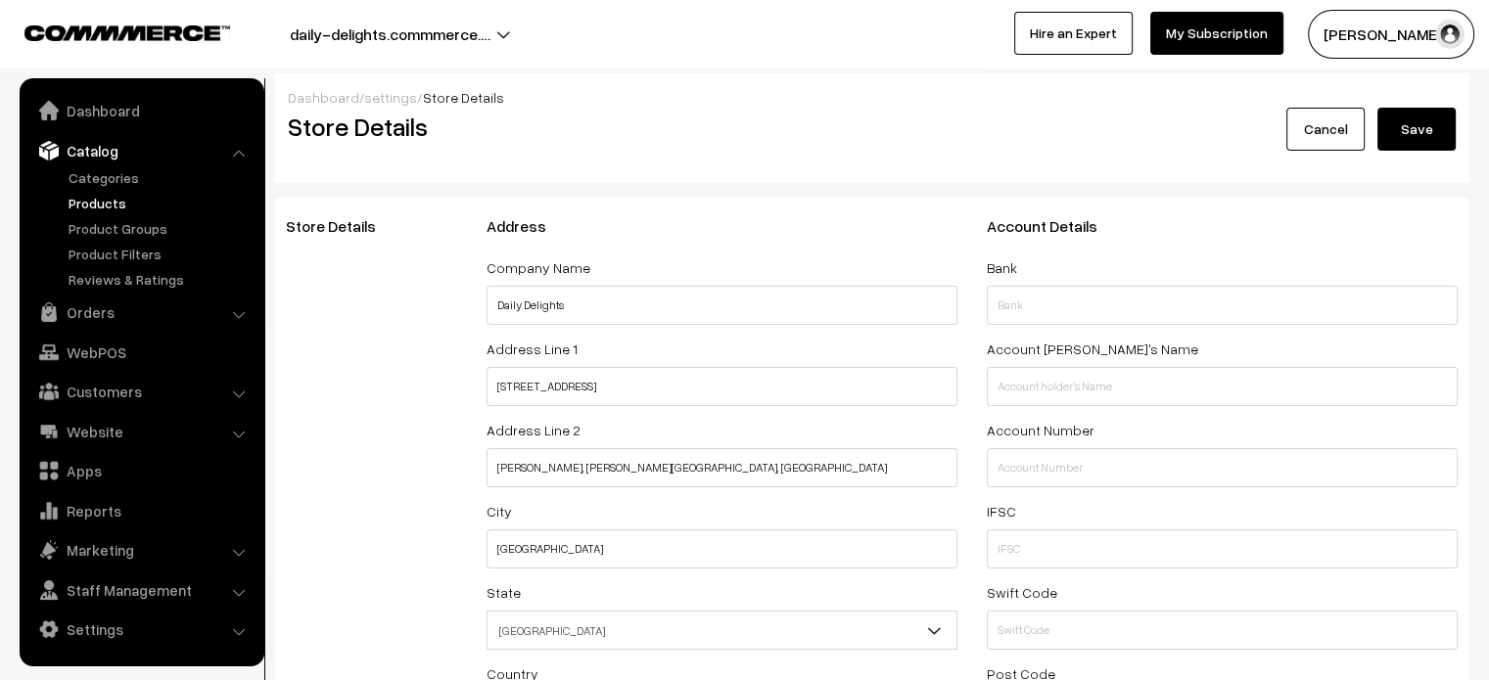
click at [90, 193] on link "Products" at bounding box center [161, 203] width 194 height 21
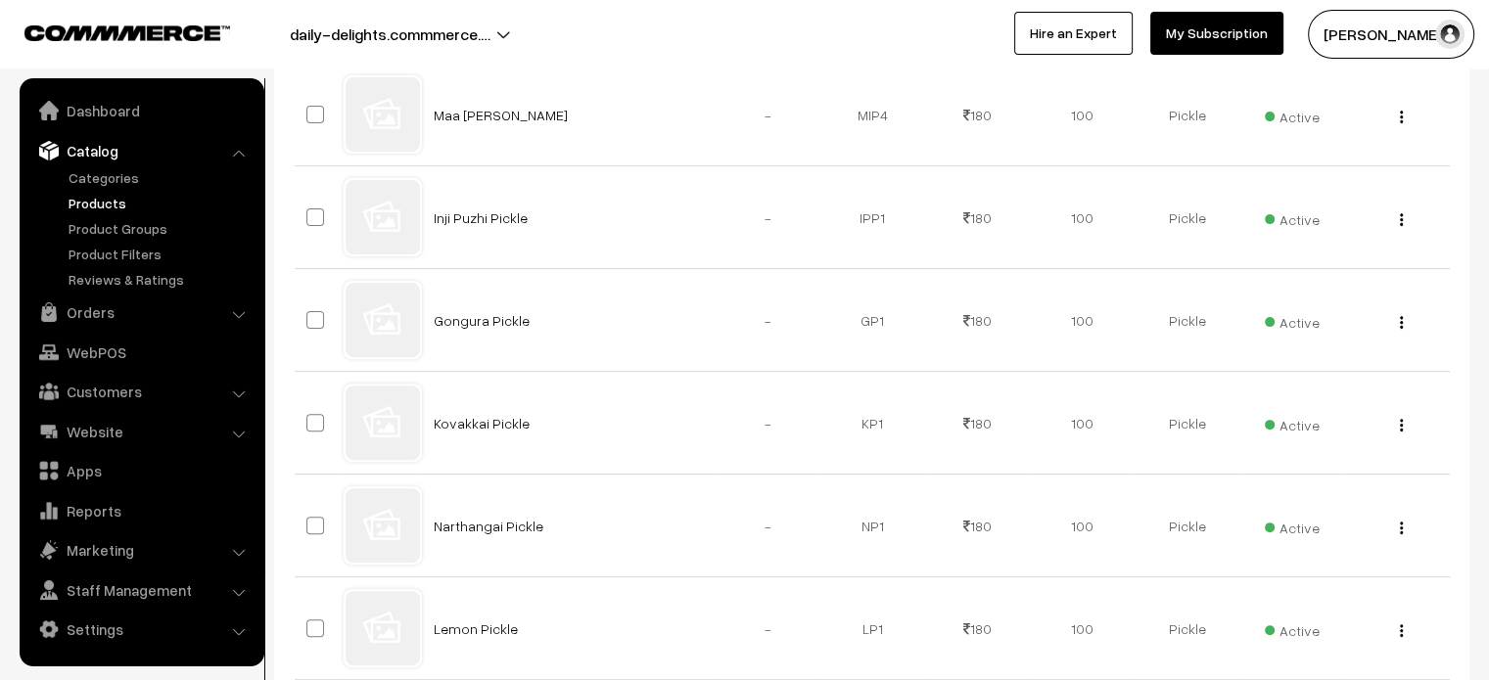
scroll to position [509, 0]
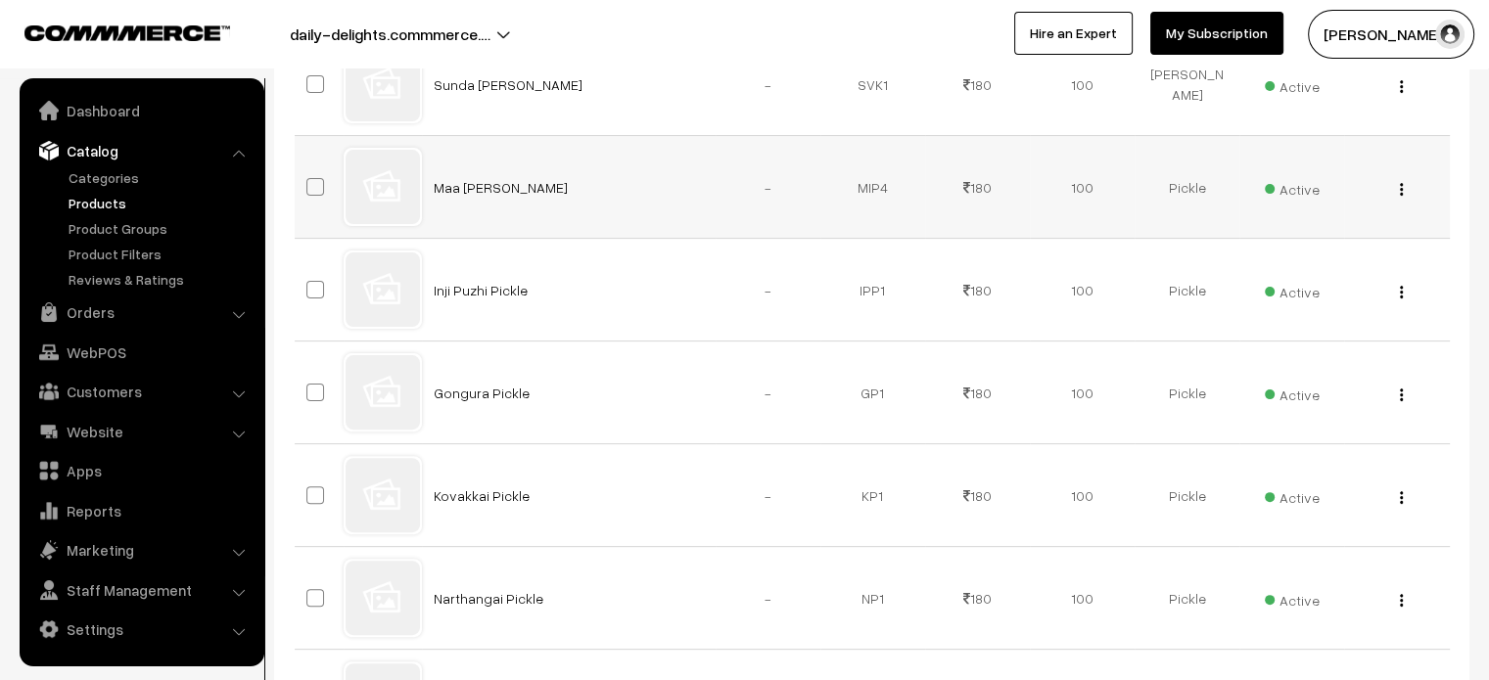
drag, startPoint x: 0, startPoint y: 0, endPoint x: 767, endPoint y: 168, distance: 785.7
click at [767, 168] on td "-" at bounding box center [768, 187] width 105 height 103
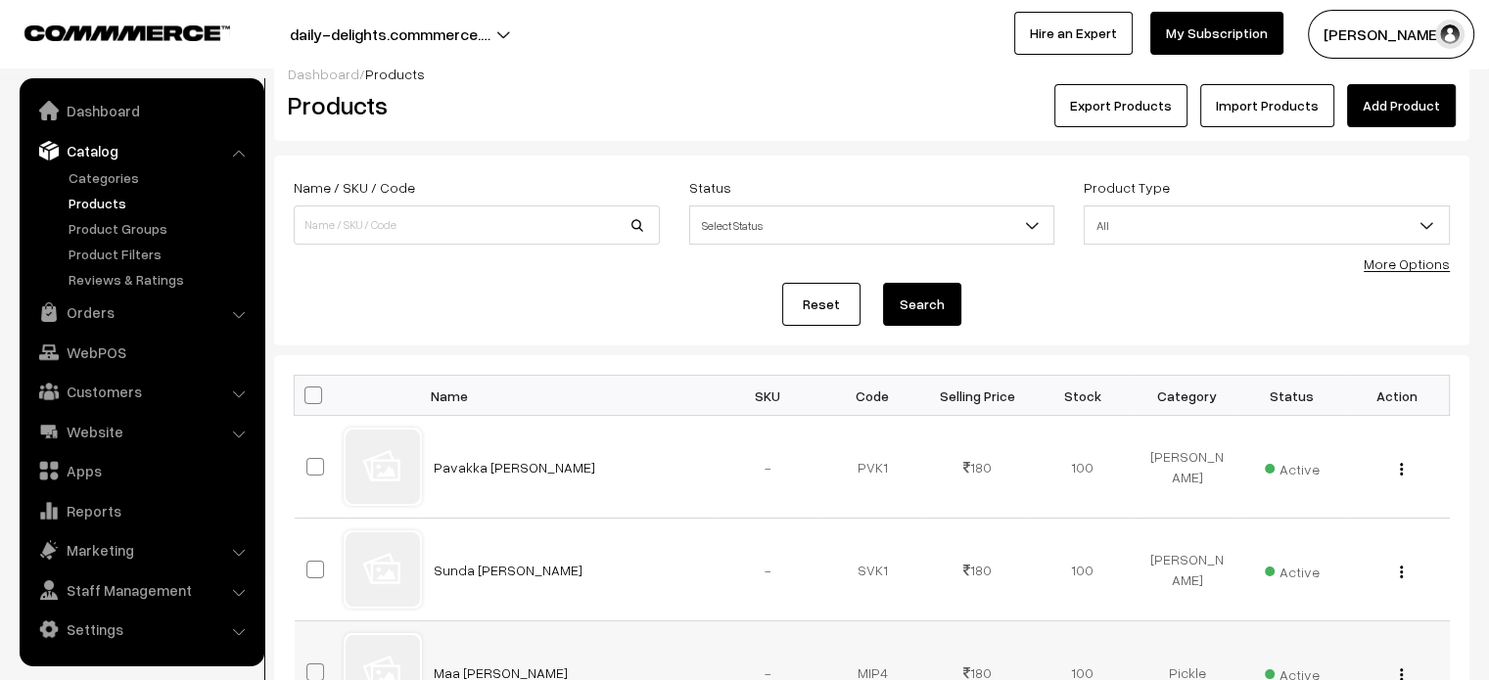
scroll to position [0, 0]
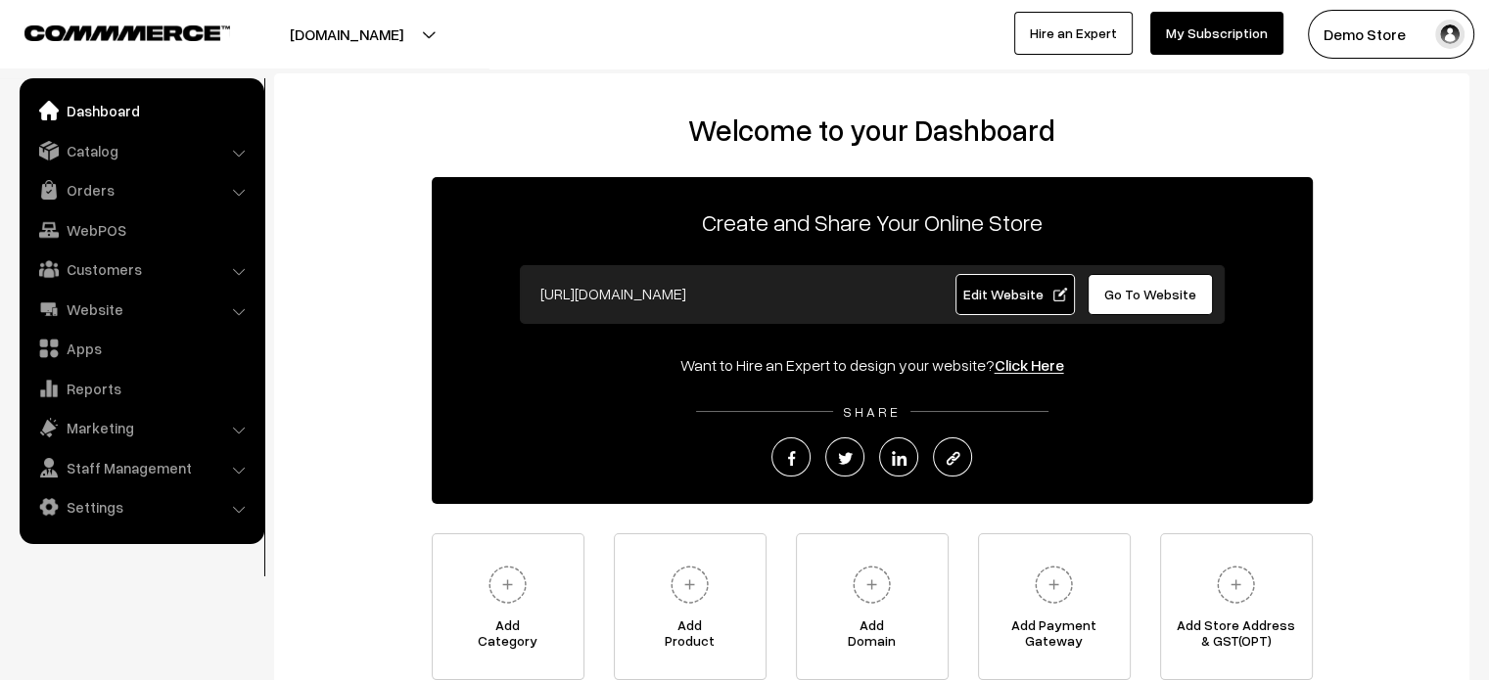
drag, startPoint x: 744, startPoint y: 137, endPoint x: 1189, endPoint y: 101, distance: 446.9
click at [1189, 101] on div "Welcome to your Dashboard Create and Share Your Online Store [URL][DOMAIN_NAME]…" at bounding box center [871, 401] width 1195 height 656
click at [440, 81] on div "Welcome to your Dashboard Create and Share Your Online Store [URL][DOMAIN_NAME]…" at bounding box center [871, 401] width 1195 height 656
click at [100, 316] on link "Website" at bounding box center [140, 309] width 233 height 35
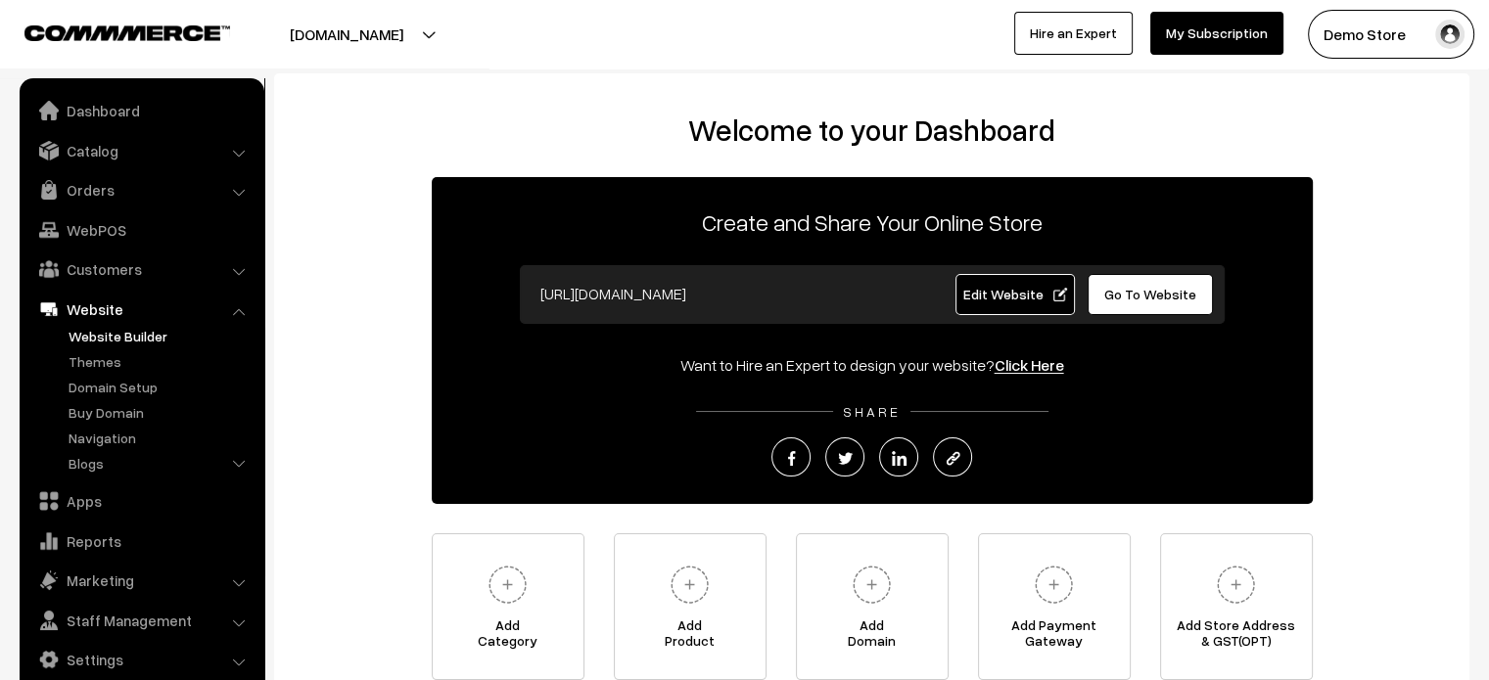
click at [115, 336] on link "Website Builder" at bounding box center [161, 336] width 194 height 21
